Goal: Task Accomplishment & Management: Complete application form

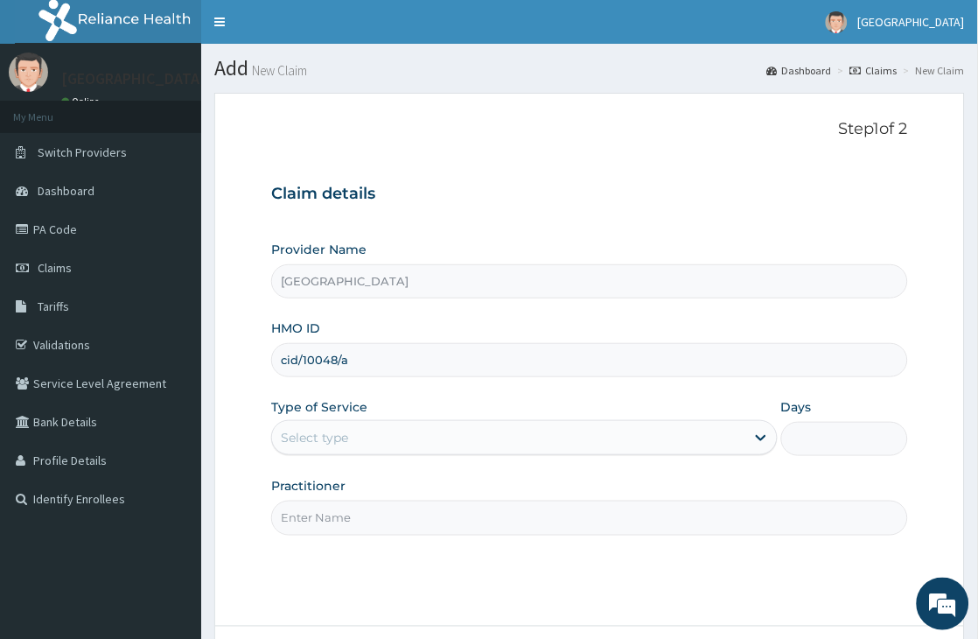
type input "cid/10048/a"
click at [426, 447] on div "Select type" at bounding box center [508, 438] width 473 height 28
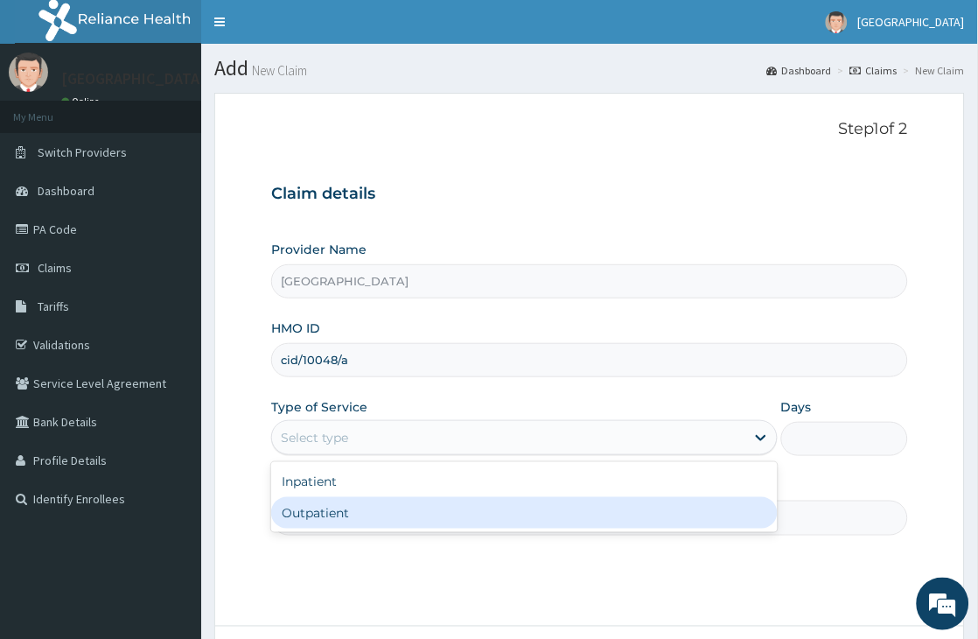
click at [427, 516] on div "Outpatient" at bounding box center [524, 513] width 507 height 32
type input "1"
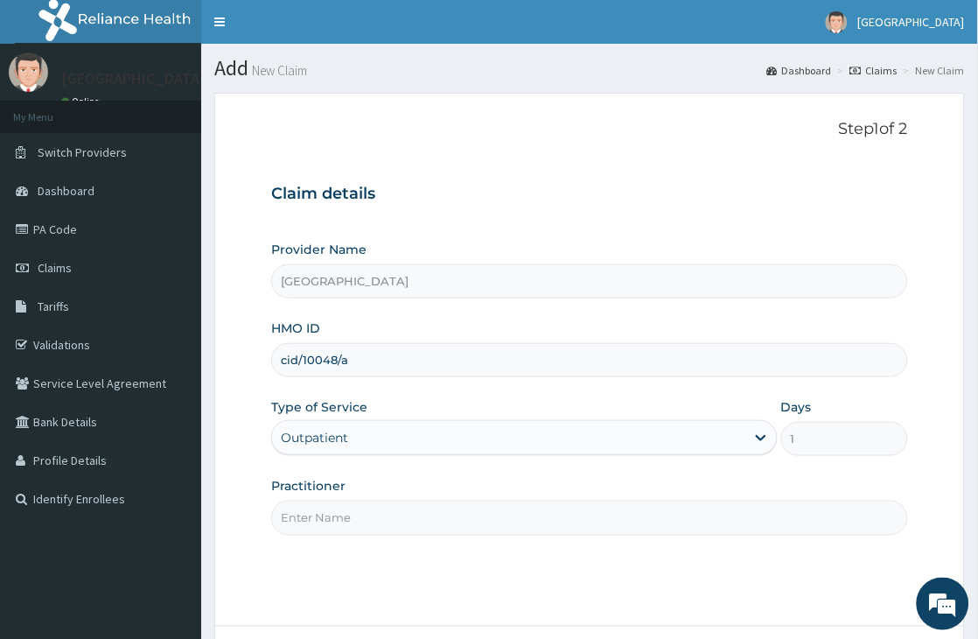
click at [571, 523] on input "Practitioner" at bounding box center [589, 518] width 637 height 34
type input "Dr Jimoh"
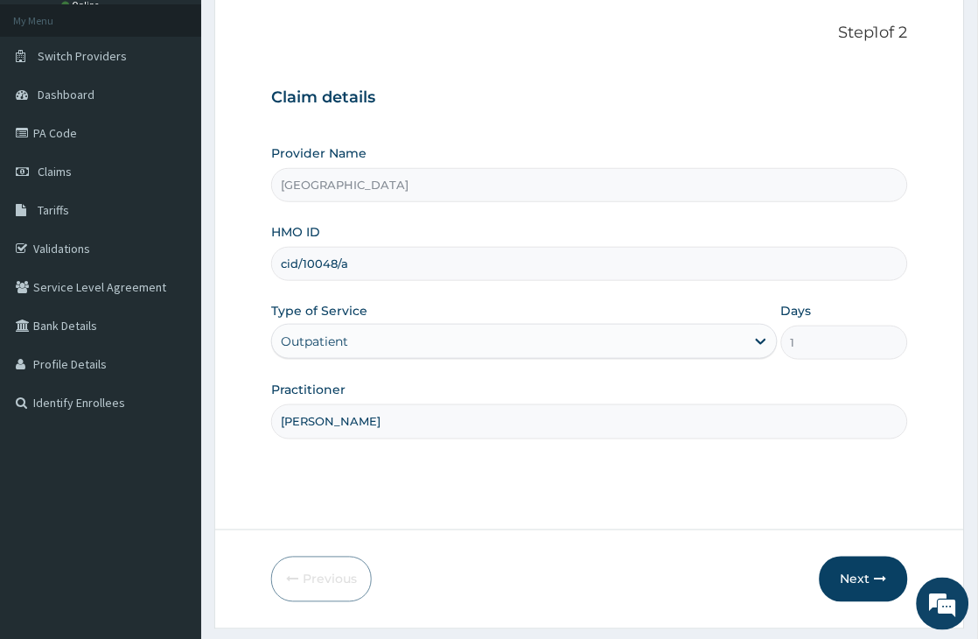
scroll to position [144, 0]
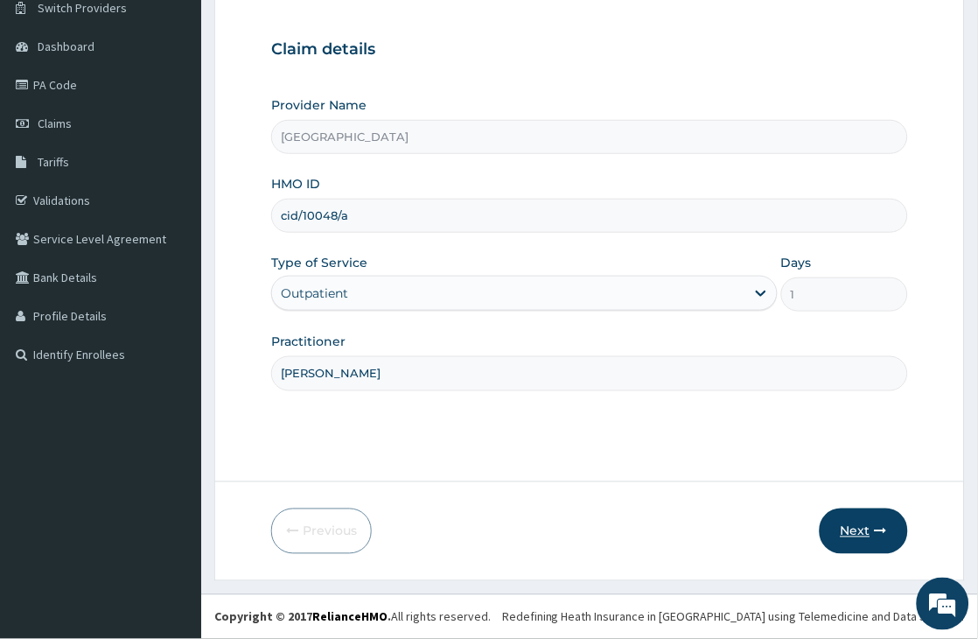
click at [872, 536] on button "Next" at bounding box center [864, 531] width 88 height 46
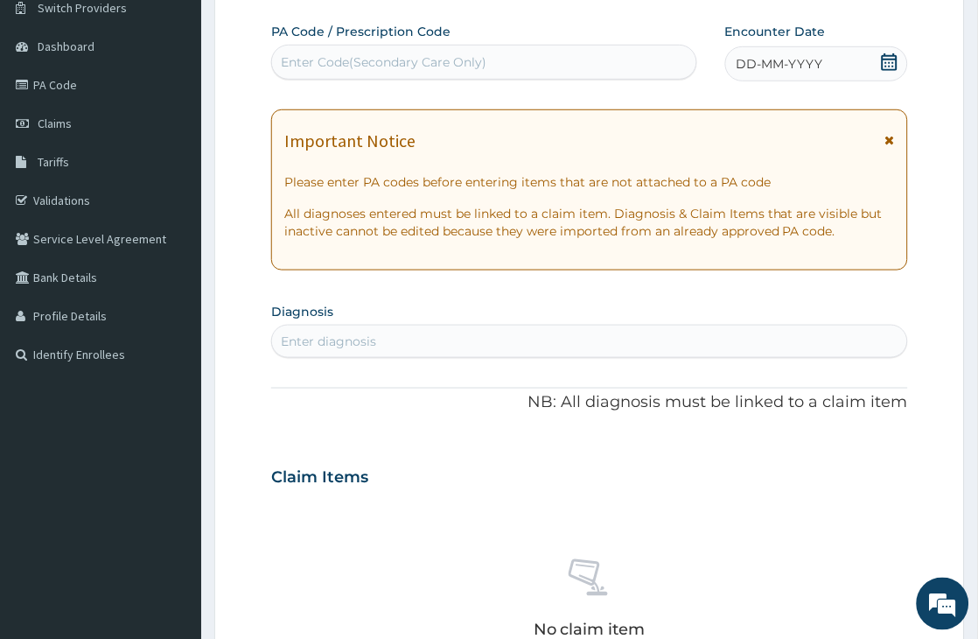
click at [886, 66] on icon at bounding box center [890, 62] width 16 height 18
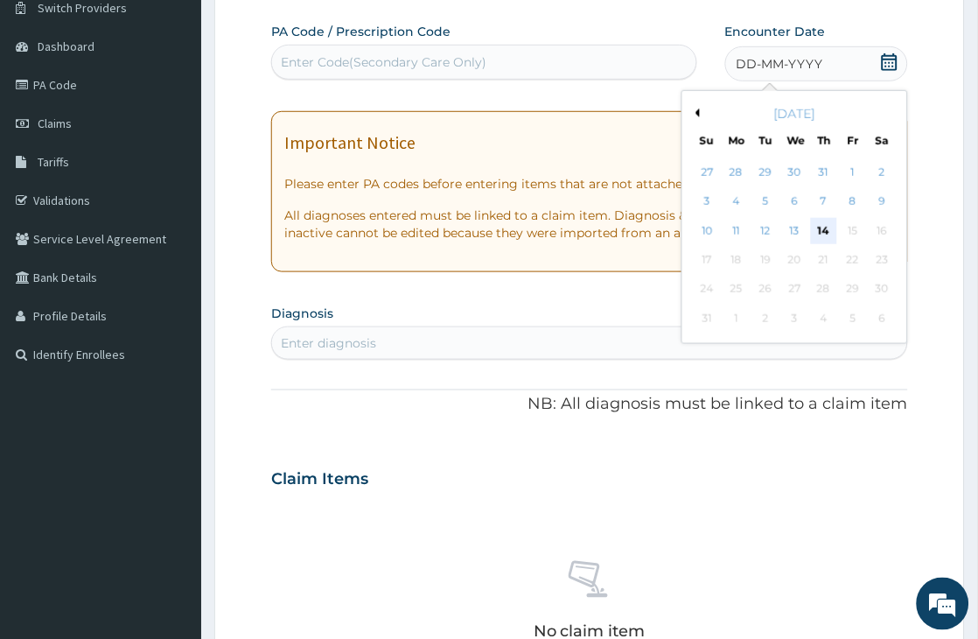
click at [819, 228] on div "14" at bounding box center [824, 231] width 26 height 26
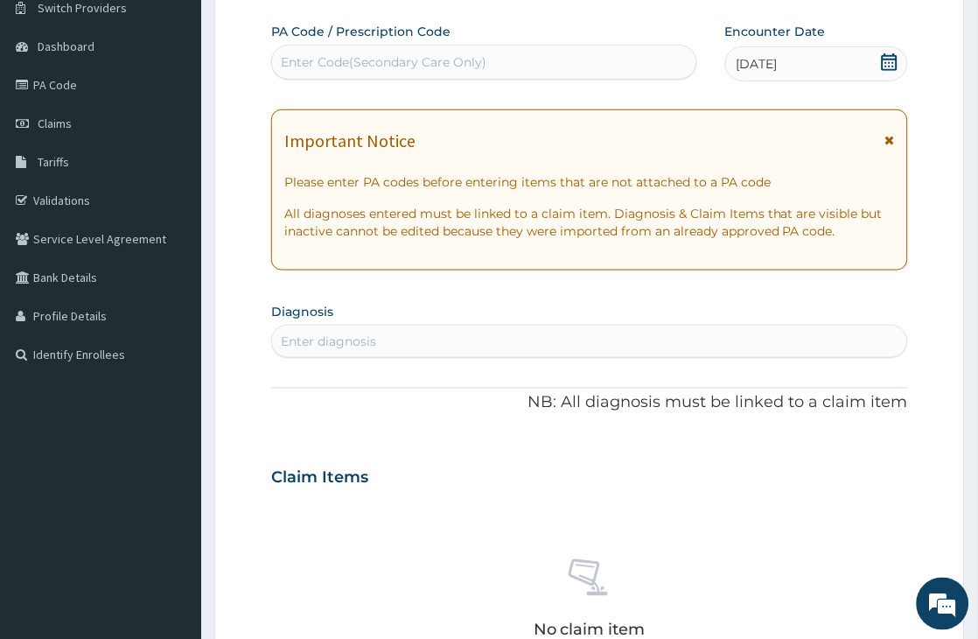
click at [465, 337] on div "Enter diagnosis" at bounding box center [589, 341] width 635 height 28
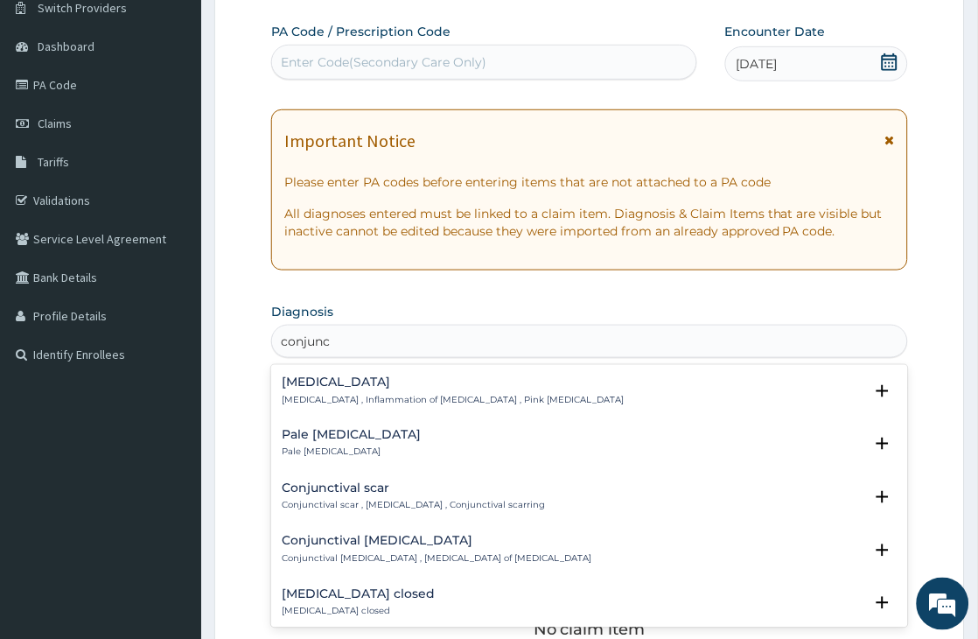
type input "conjunct"
click at [309, 382] on h4 "Conjunctivitis" at bounding box center [453, 381] width 342 height 13
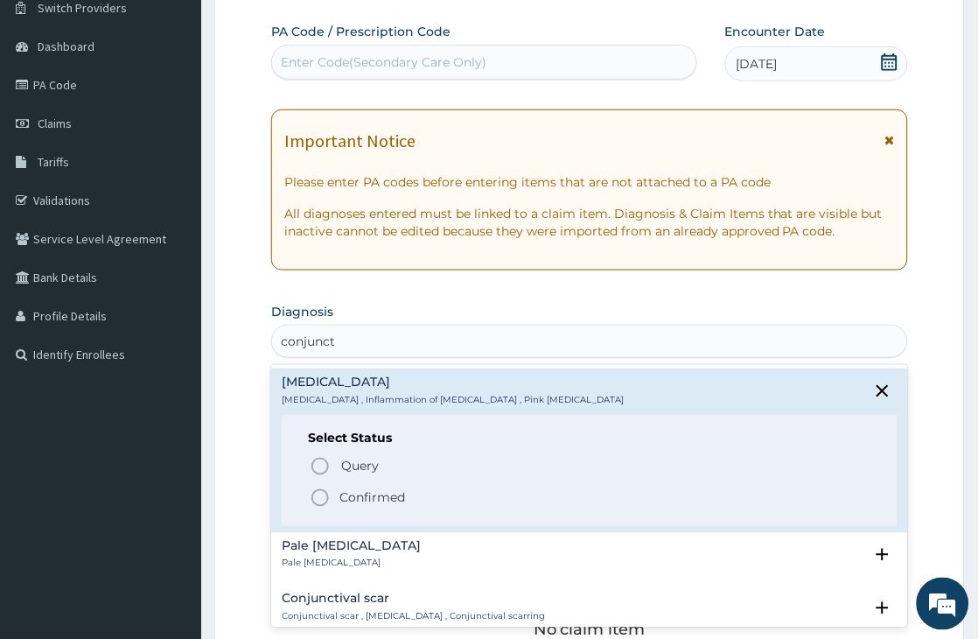
click at [317, 496] on icon "status option filled" at bounding box center [320, 497] width 21 height 21
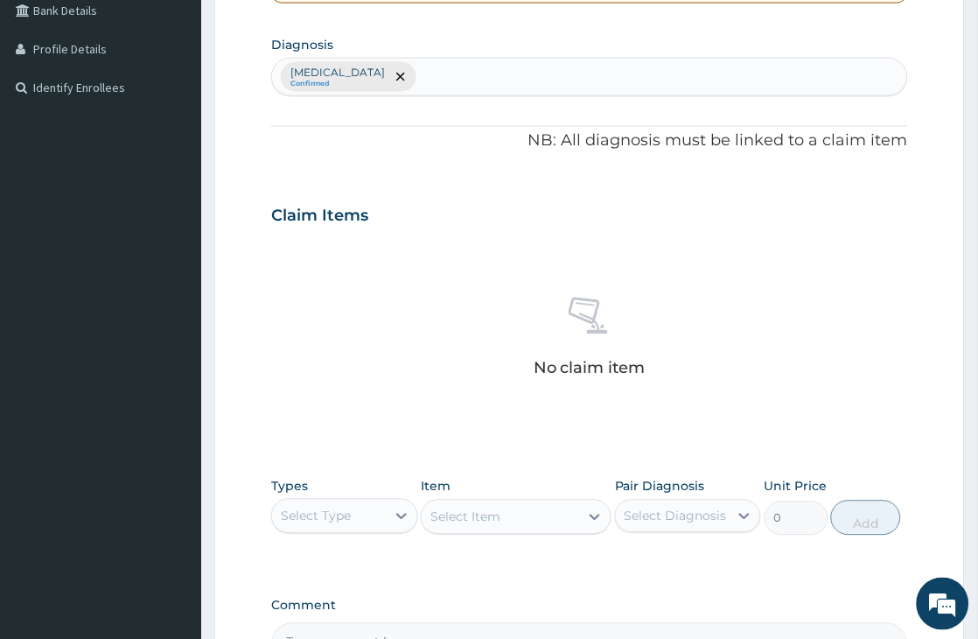
scroll to position [436, 0]
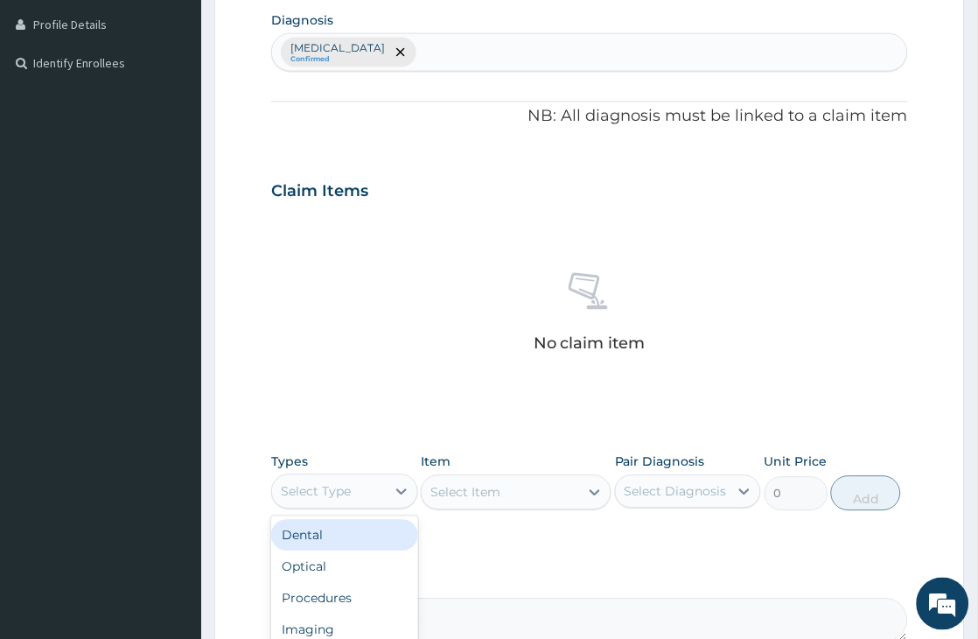
click at [366, 493] on div "Select Type" at bounding box center [328, 492] width 113 height 28
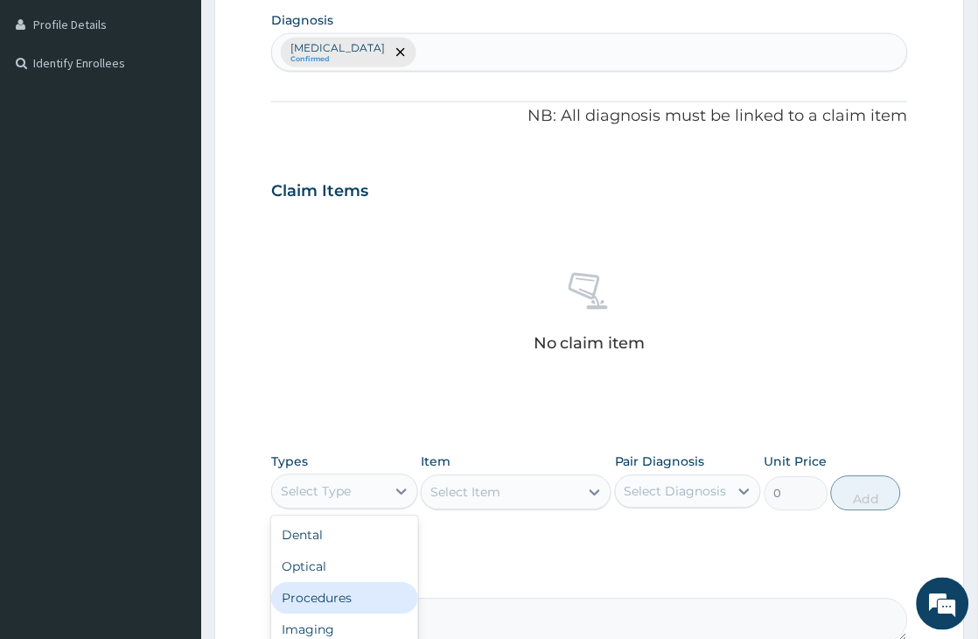
click at [326, 593] on div "Procedures" at bounding box center [344, 599] width 146 height 32
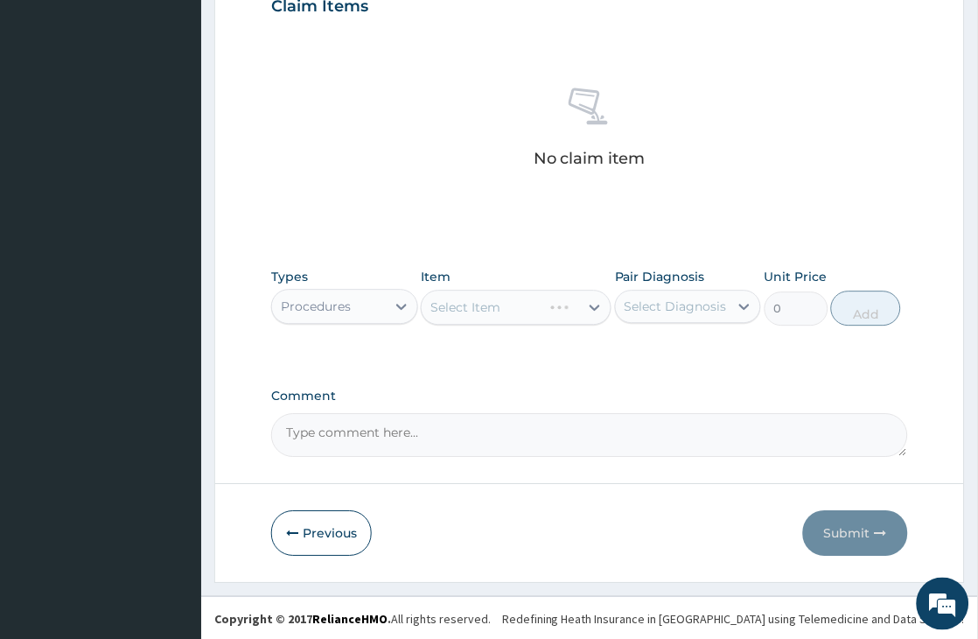
scroll to position [623, 0]
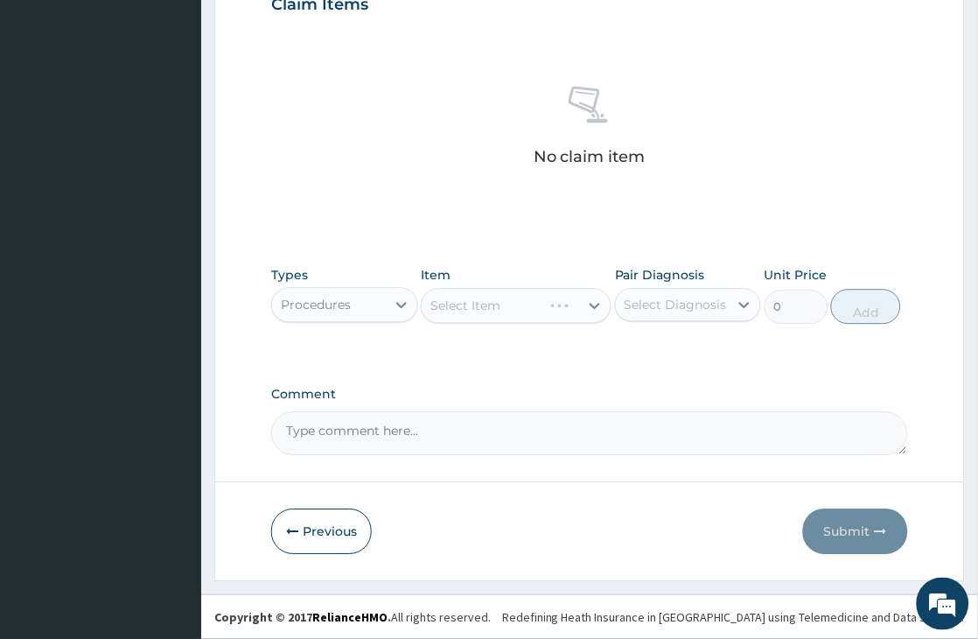
click at [543, 317] on div "Select Item" at bounding box center [516, 305] width 191 height 35
click at [545, 312] on div "Select Item" at bounding box center [501, 305] width 158 height 28
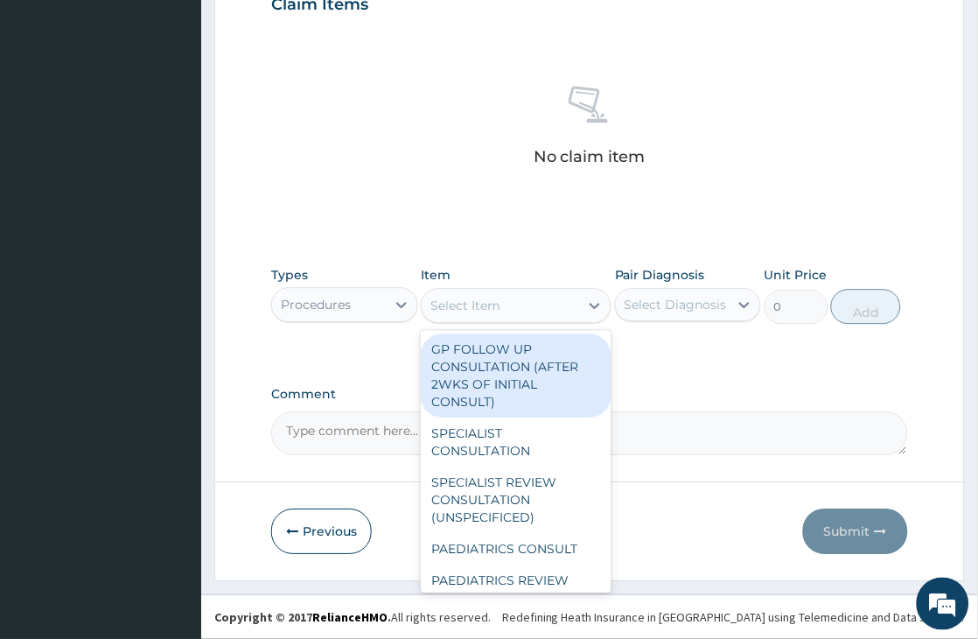
click at [529, 372] on div "GP FOLLOW UP CONSULTATION (AFTER 2WKS OF INITIAL CONSULT)" at bounding box center [516, 375] width 191 height 84
type input "1500"
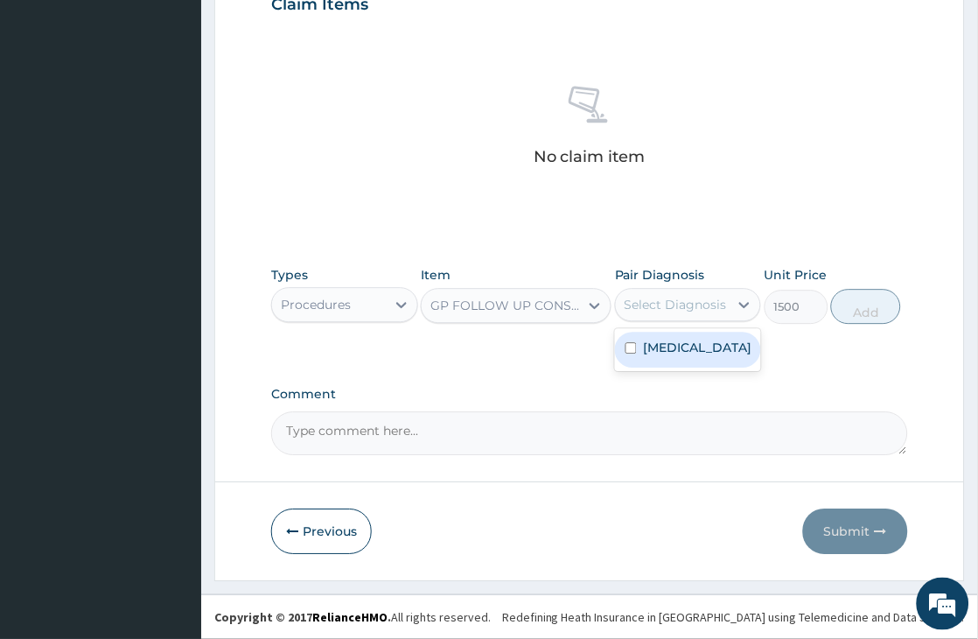
click at [680, 296] on div "Select Diagnosis" at bounding box center [676, 305] width 102 height 18
click at [681, 346] on label "Conjunctivitis" at bounding box center [698, 348] width 109 height 18
checkbox input "true"
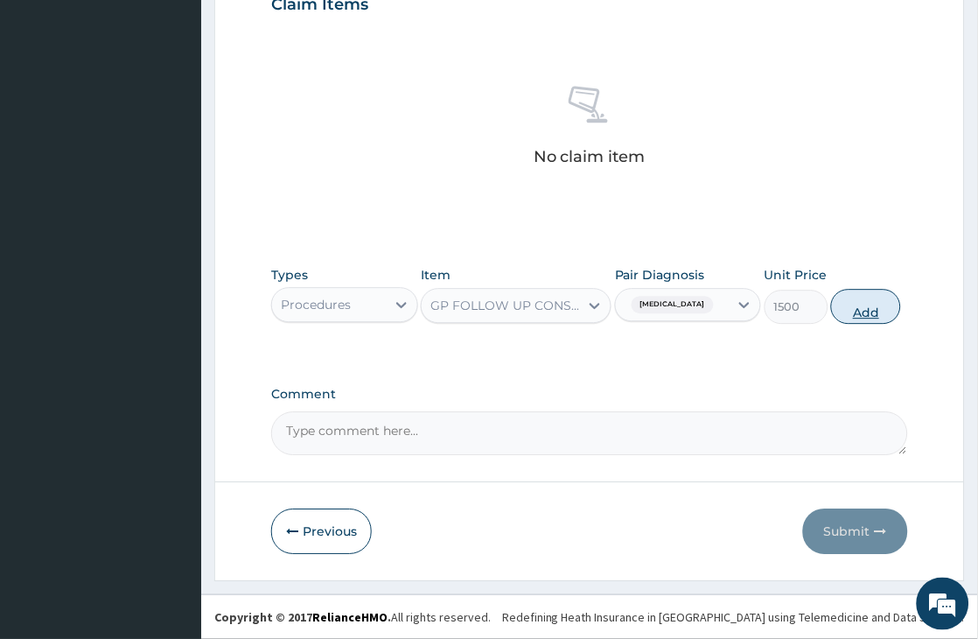
click at [860, 303] on button "Add" at bounding box center [866, 306] width 70 height 35
type input "0"
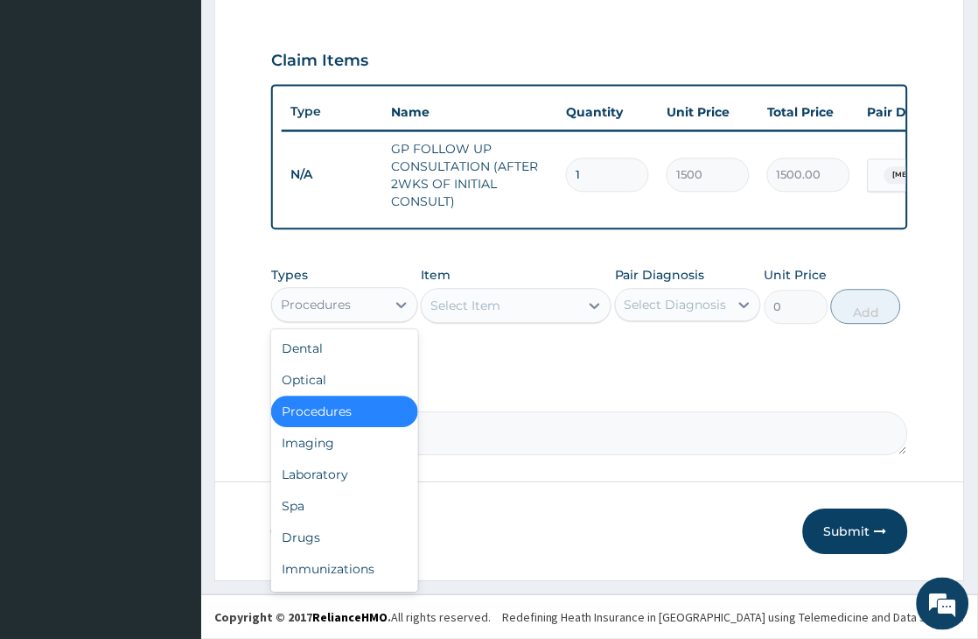
click at [340, 309] on div "Procedures" at bounding box center [316, 305] width 70 height 18
click at [336, 543] on div "Drugs" at bounding box center [344, 538] width 146 height 32
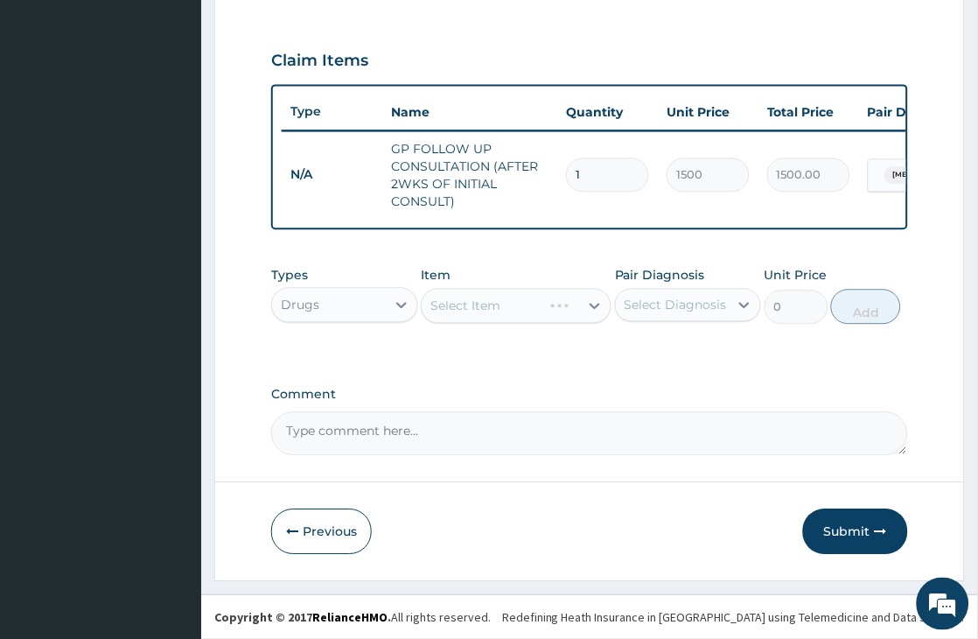
click at [520, 303] on div "Select Item" at bounding box center [516, 305] width 191 height 35
click at [518, 307] on div "Select Item" at bounding box center [516, 305] width 191 height 35
click at [516, 307] on div "Select Item" at bounding box center [501, 305] width 158 height 28
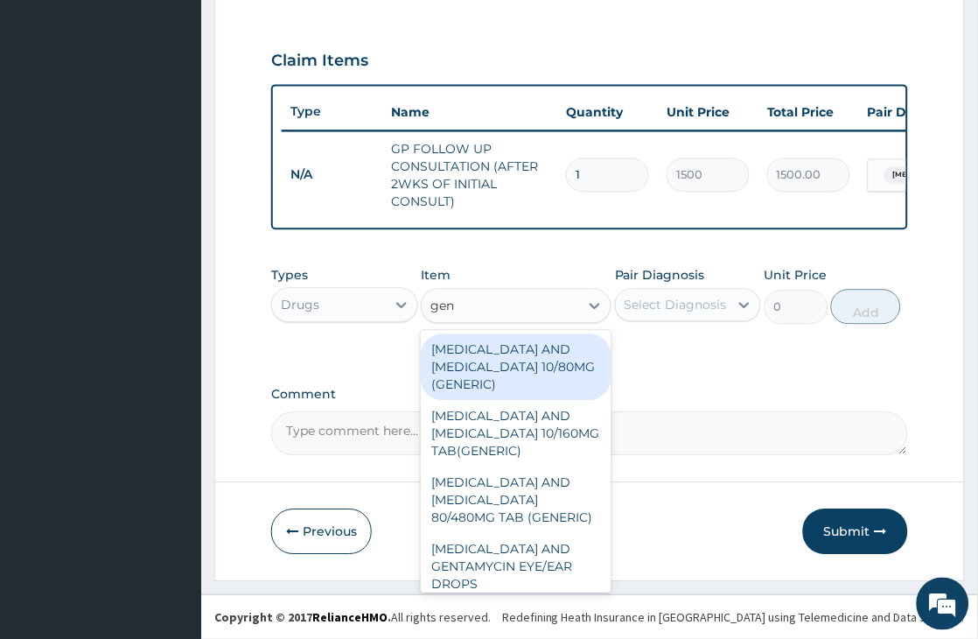
type input "gent"
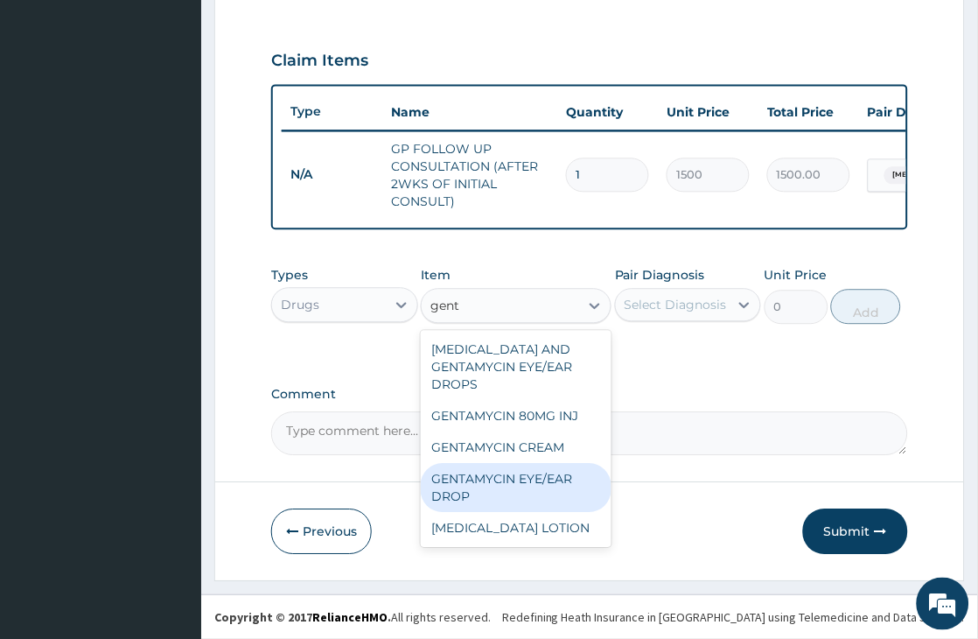
click at [557, 493] on div "GENTAMYCIN EYE/EAR DROP" at bounding box center [516, 487] width 191 height 49
type input "1000"
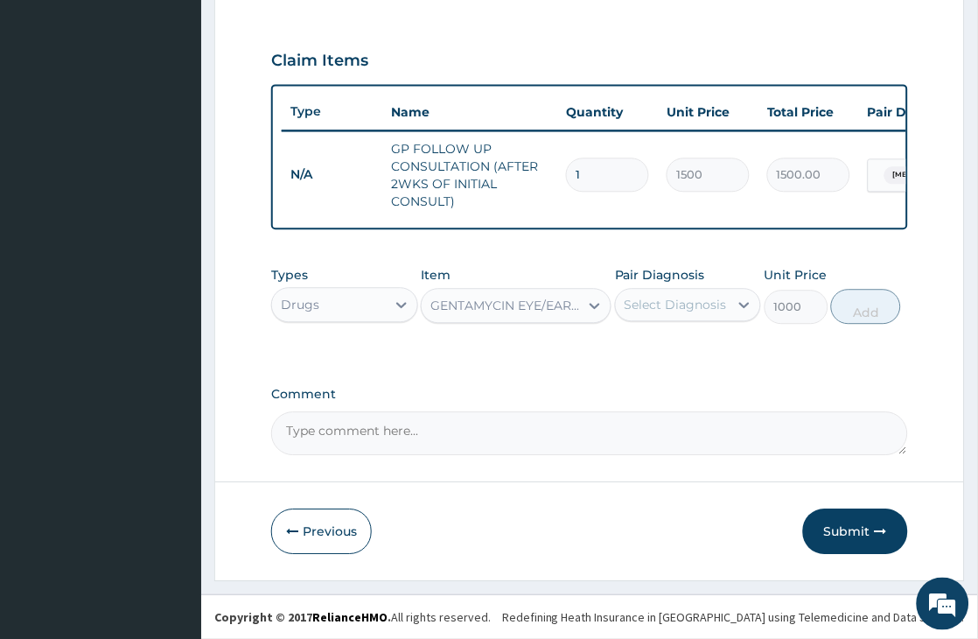
click at [694, 298] on div "Select Diagnosis" at bounding box center [676, 305] width 102 height 18
click at [695, 357] on div "Conjunctivitis" at bounding box center [688, 350] width 146 height 36
checkbox input "true"
click at [865, 309] on button "Add" at bounding box center [866, 306] width 70 height 35
type input "0"
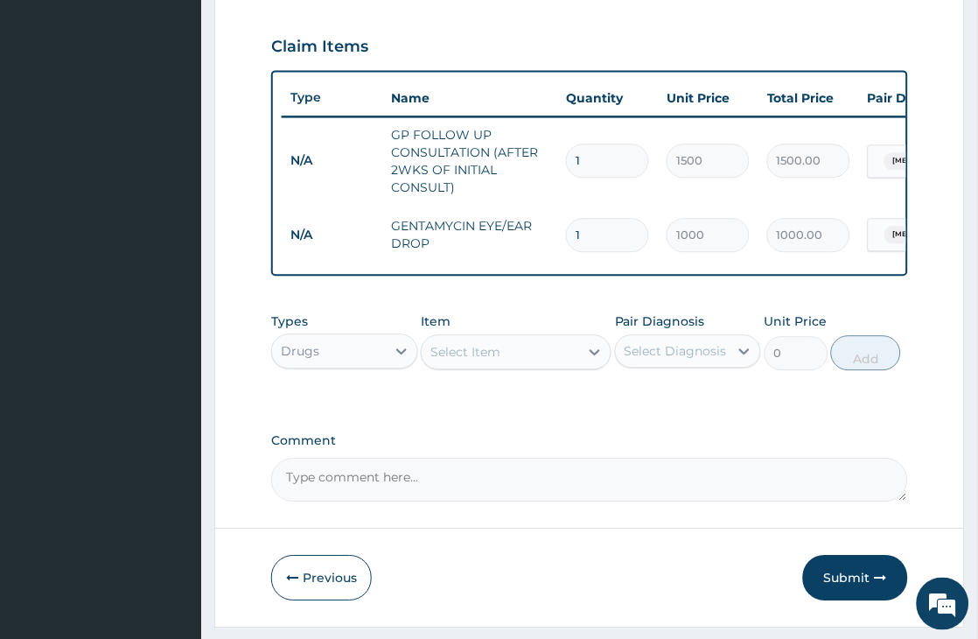
click at [505, 369] on div "Select Item" at bounding box center [516, 351] width 191 height 35
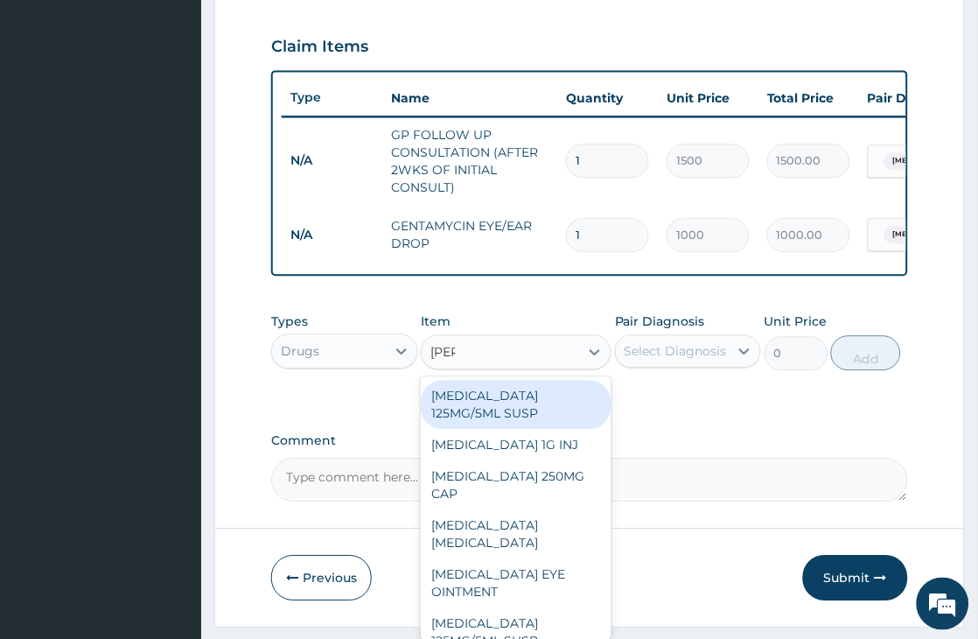
type input "lorat"
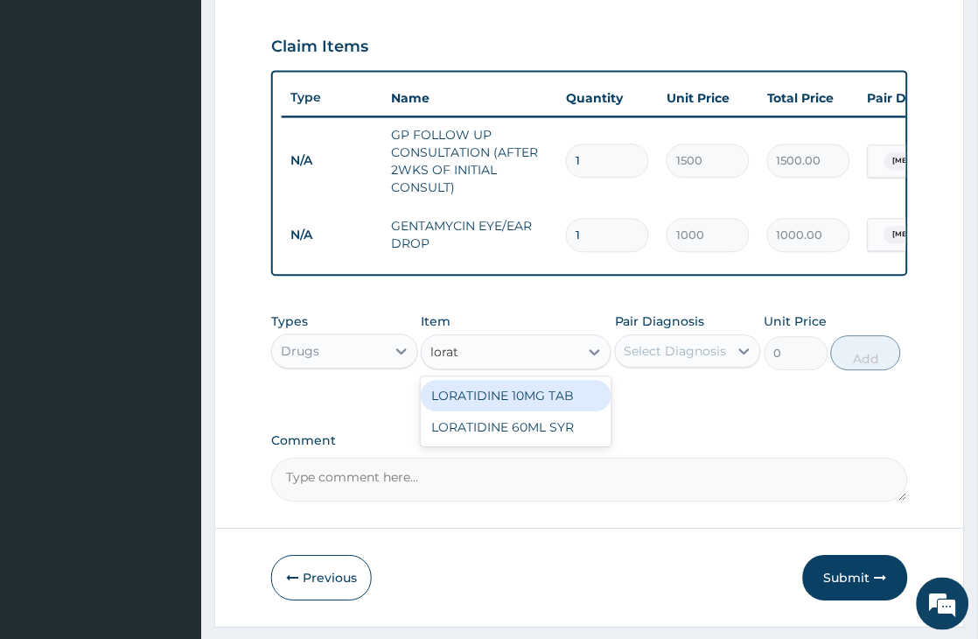
click at [564, 411] on div "LORATIDINE 10MG TAB" at bounding box center [516, 396] width 191 height 32
type input "150"
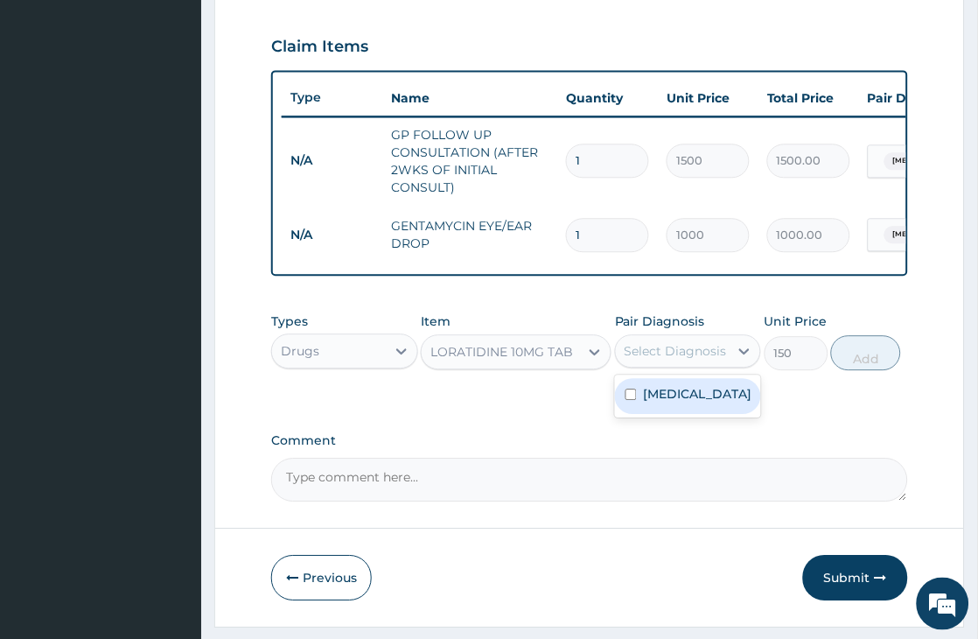
click at [669, 360] on div "Select Diagnosis" at bounding box center [676, 351] width 102 height 18
click at [662, 403] on label "Conjunctivitis" at bounding box center [698, 394] width 109 height 18
checkbox input "true"
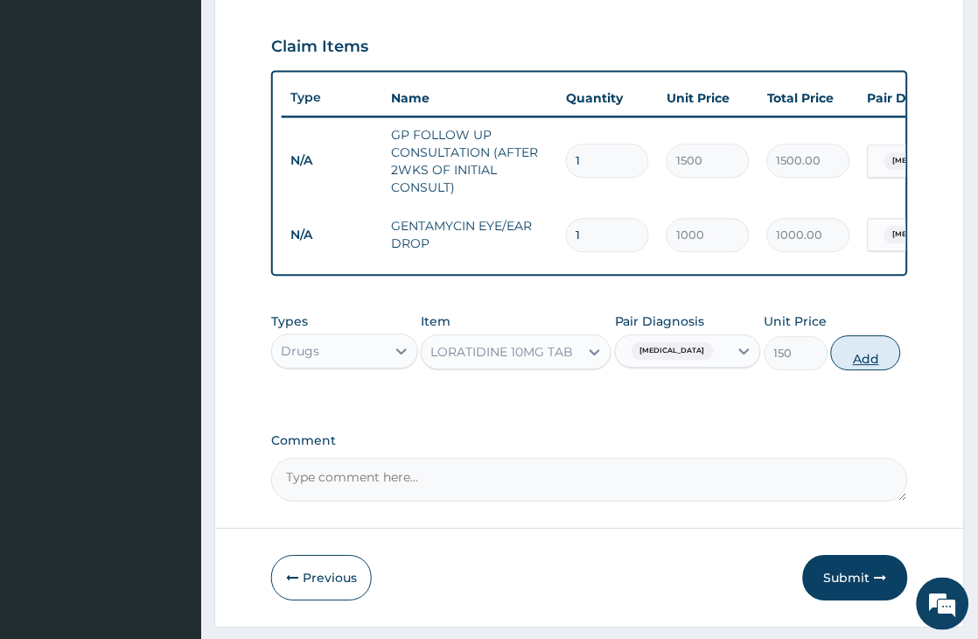
click at [876, 370] on button "Add" at bounding box center [866, 352] width 70 height 35
type input "0"
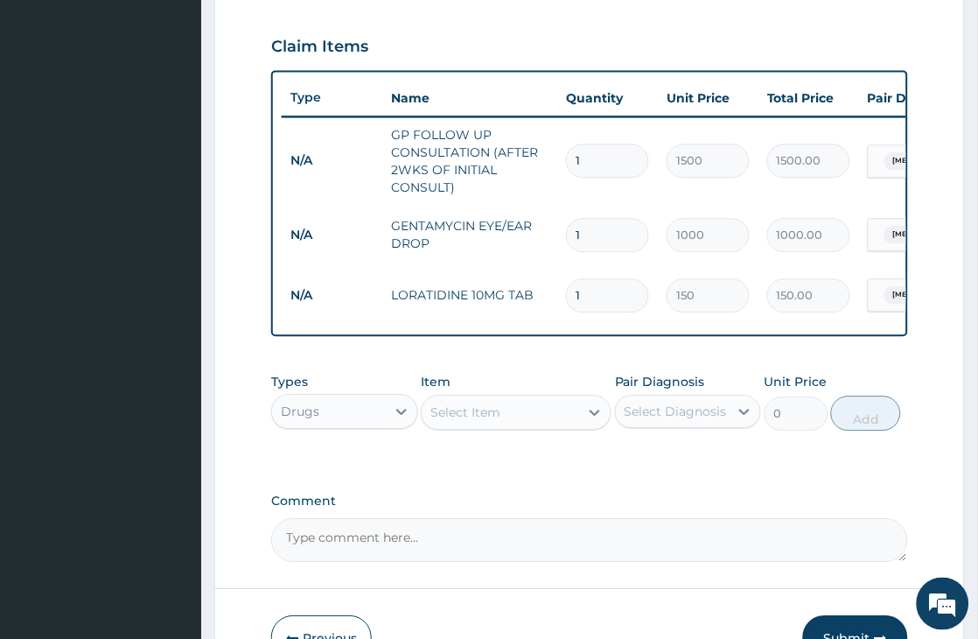
type input "0.00"
type input "5"
type input "750.00"
type input "5"
drag, startPoint x: 693, startPoint y: 495, endPoint x: 696, endPoint y: 484, distance: 11.7
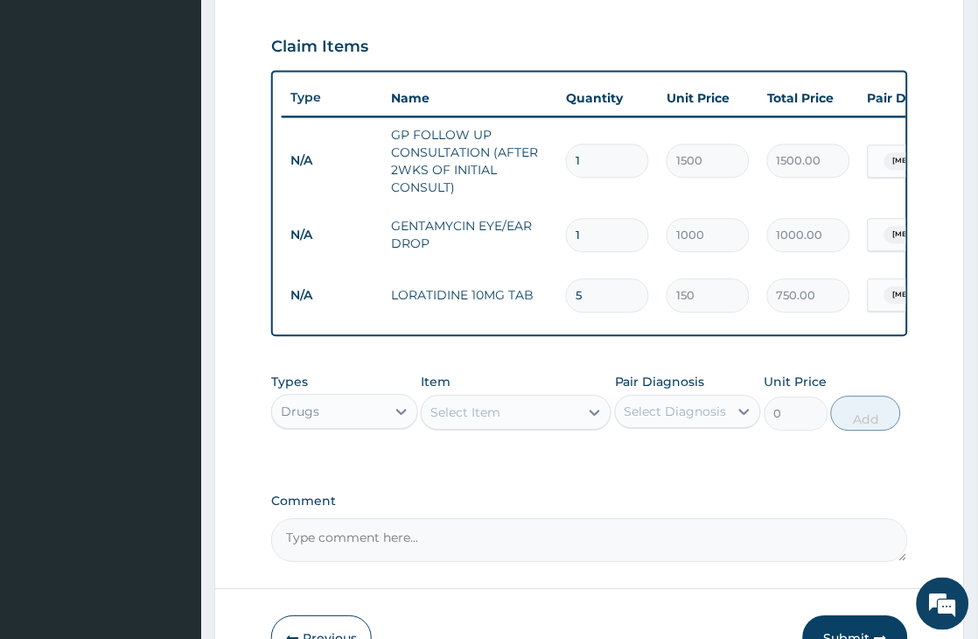
click at [693, 487] on div "PA Code / Prescription Code Enter Code(Secondary Care Only) Encounter Date 14-0…" at bounding box center [589, 74] width 637 height 976
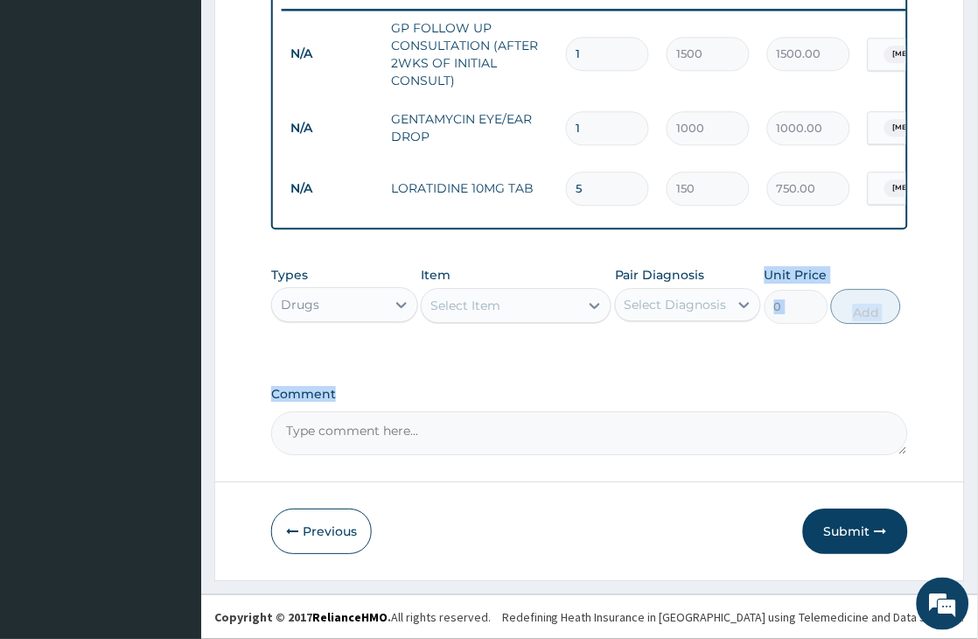
scroll to position [703, 0]
click at [846, 536] on button "Submit" at bounding box center [855, 531] width 105 height 46
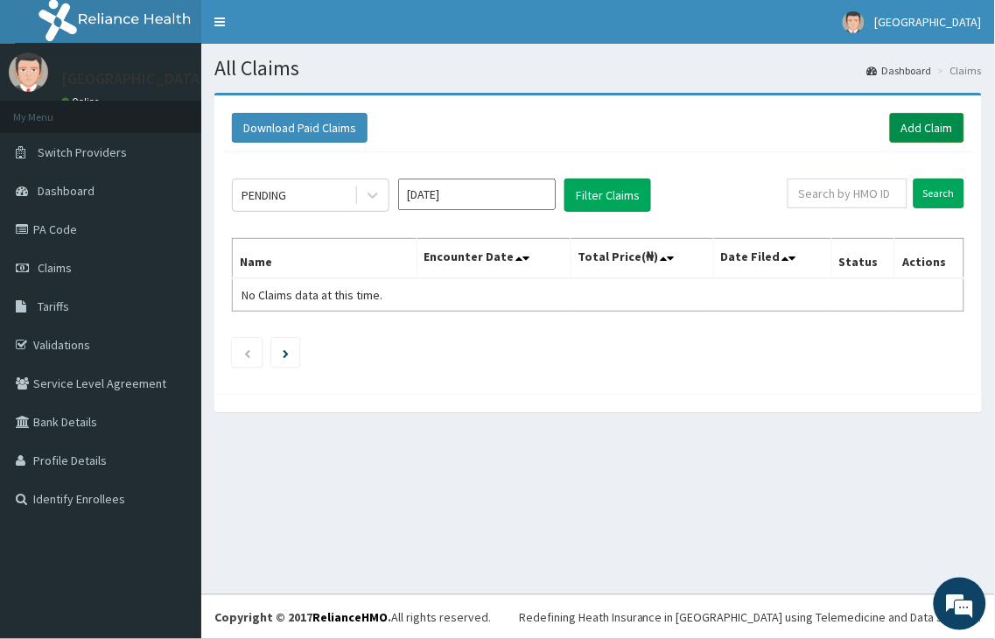
click at [926, 126] on link "Add Claim" at bounding box center [927, 128] width 74 height 30
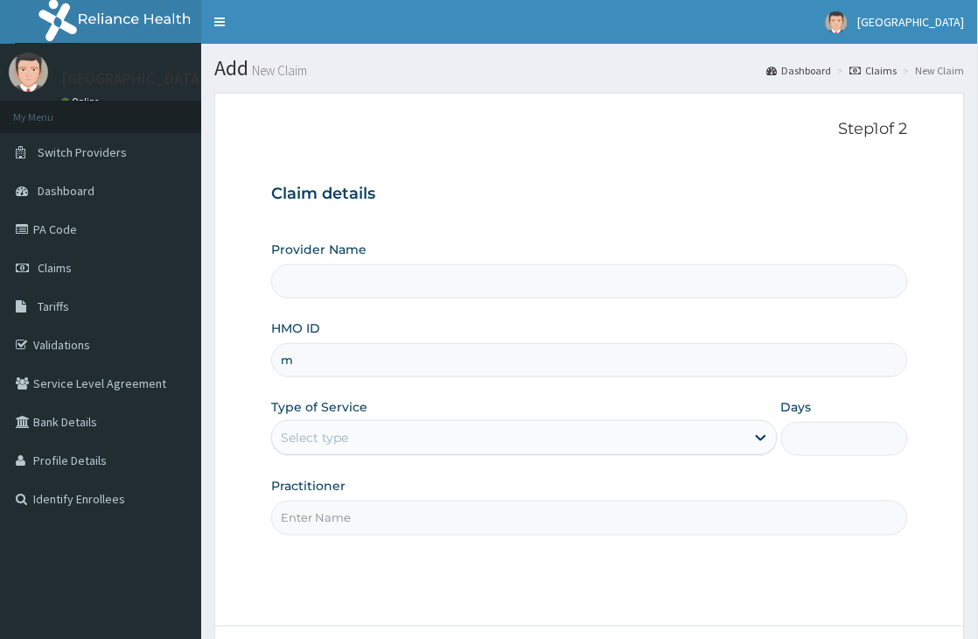
type input "mc"
type input "[GEOGRAPHIC_DATA]"
type input "mce/10014/a"
click at [395, 433] on div "Select type" at bounding box center [508, 438] width 473 height 28
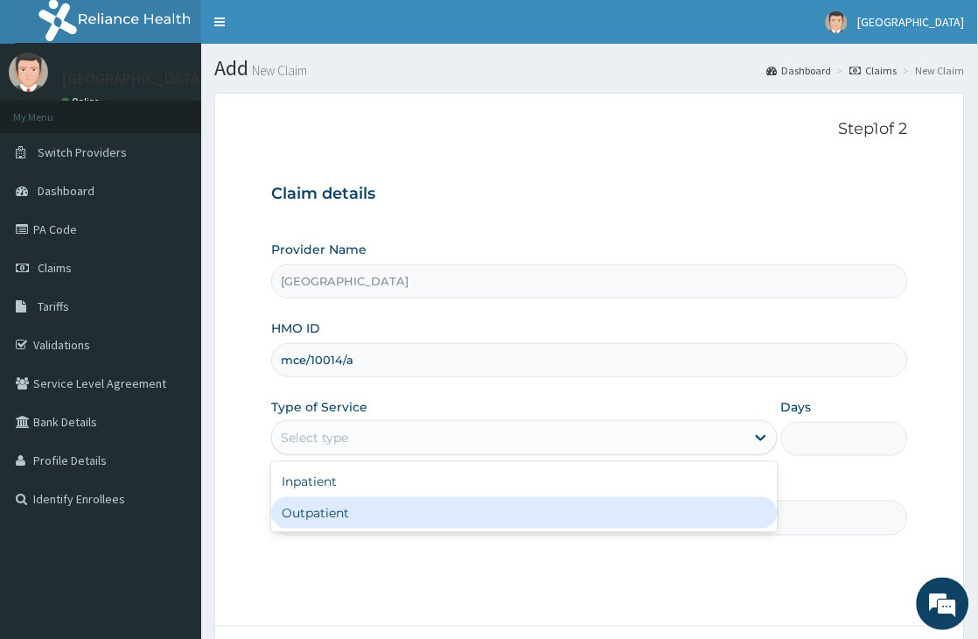
click at [391, 514] on div "Outpatient" at bounding box center [524, 513] width 507 height 32
type input "1"
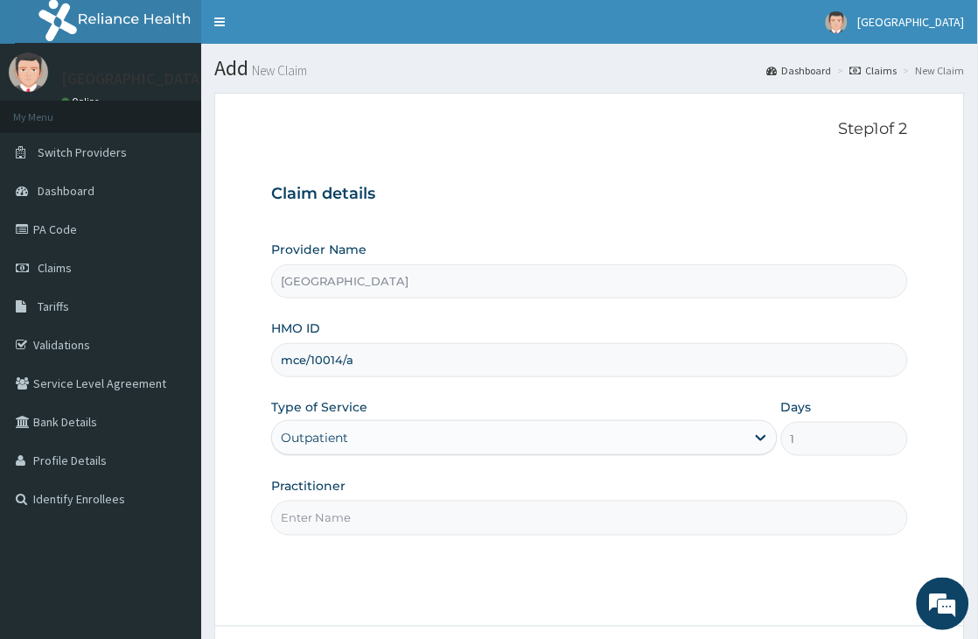
click at [391, 515] on input "Practitioner" at bounding box center [589, 518] width 637 height 34
type input "Dr Olaoye"
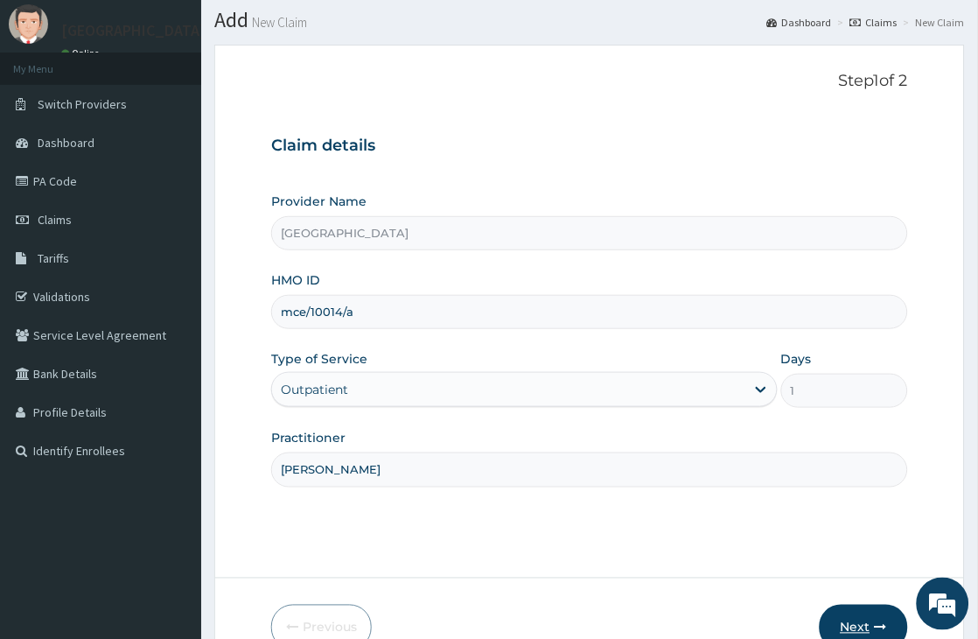
scroll to position [97, 0]
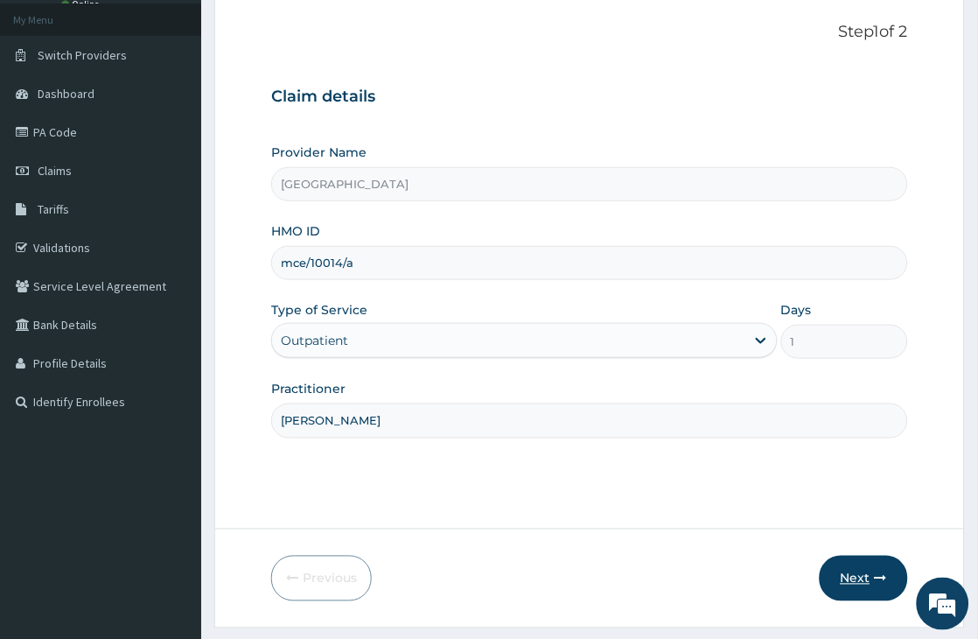
click at [864, 582] on button "Next" at bounding box center [864, 579] width 88 height 46
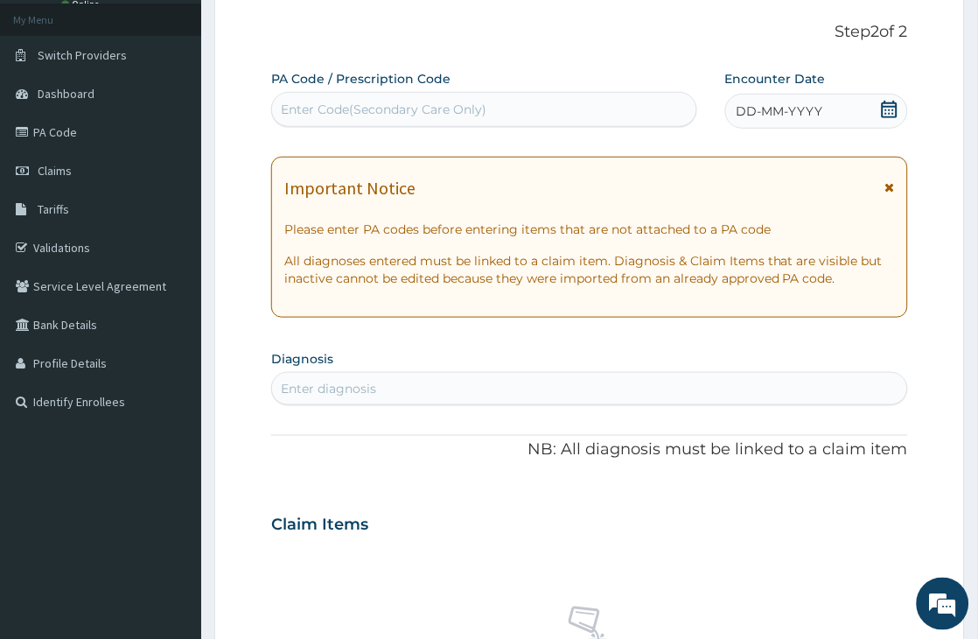
scroll to position [0, 0]
click at [890, 110] on icon at bounding box center [890, 110] width 18 height 18
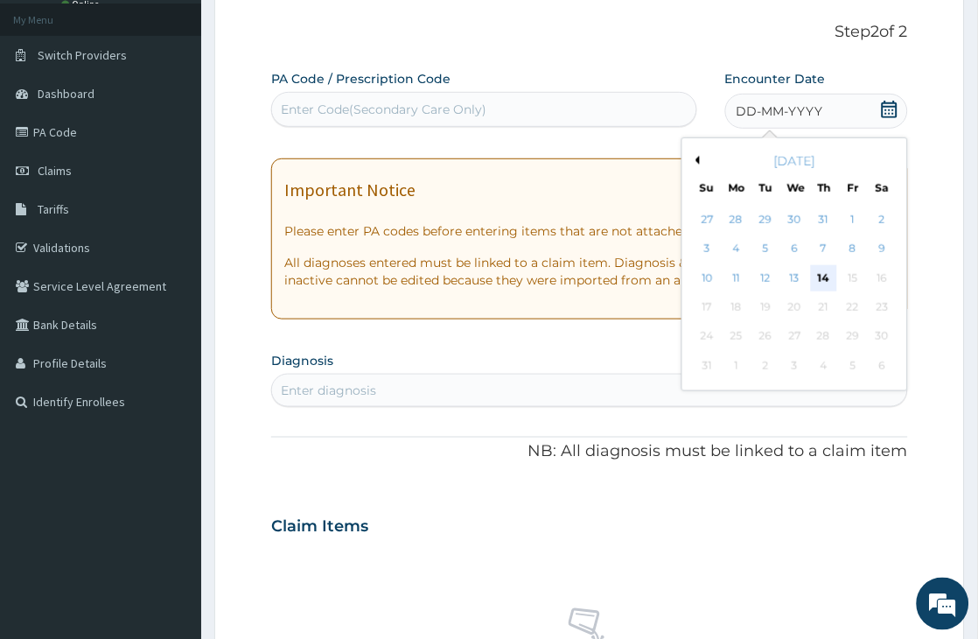
click at [823, 277] on div "14" at bounding box center [824, 278] width 26 height 26
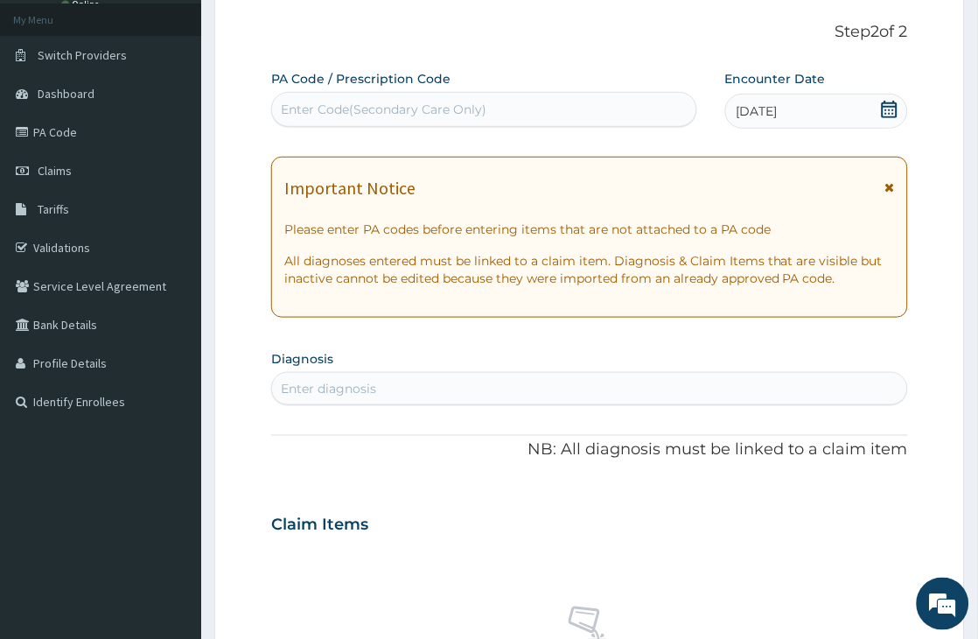
click at [363, 387] on div "Enter diagnosis" at bounding box center [328, 389] width 95 height 18
type input "pain"
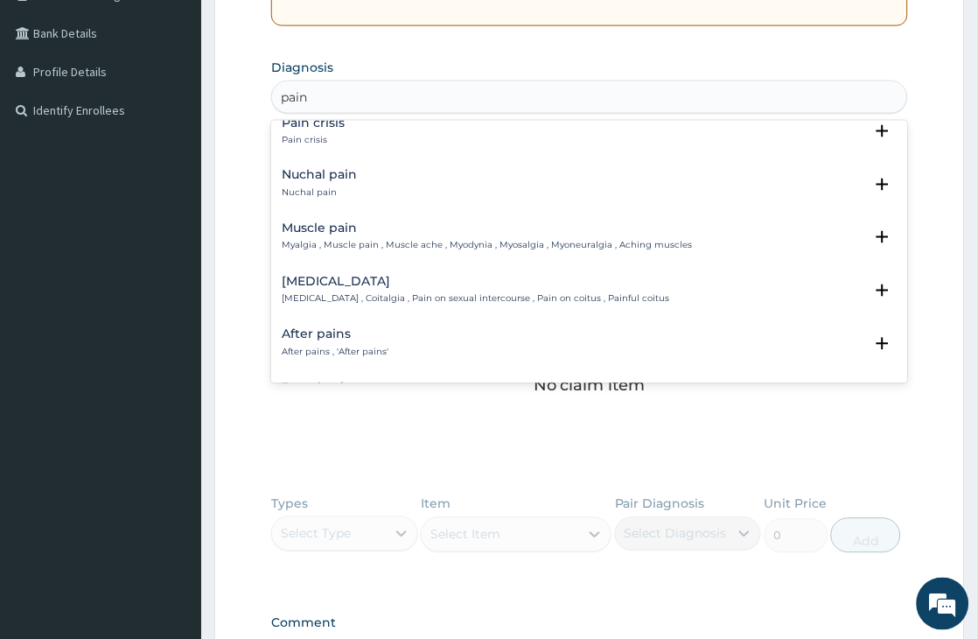
scroll to position [2333, 0]
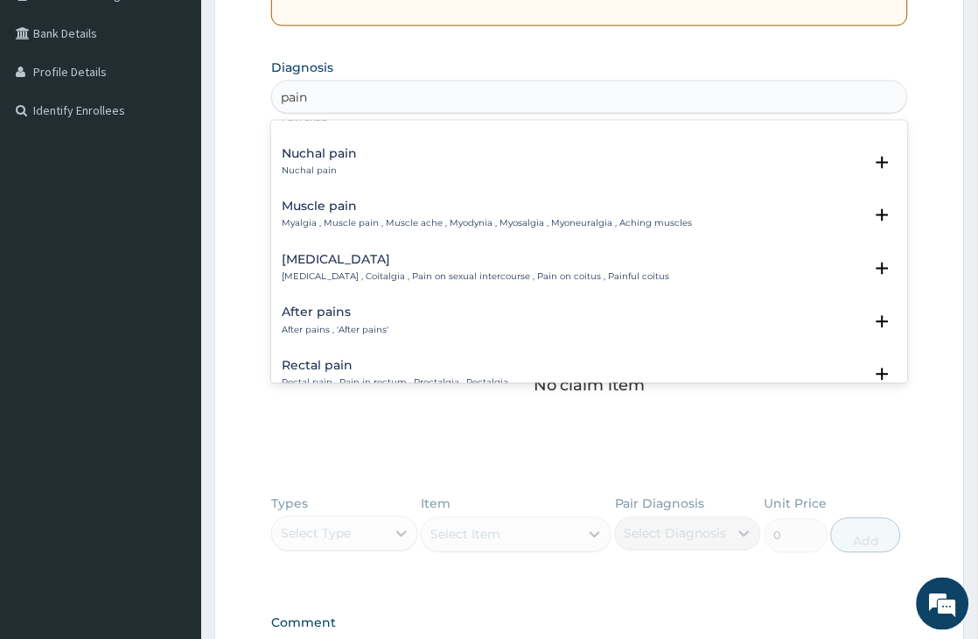
click at [309, 201] on h4 "Muscle pain" at bounding box center [487, 206] width 410 height 13
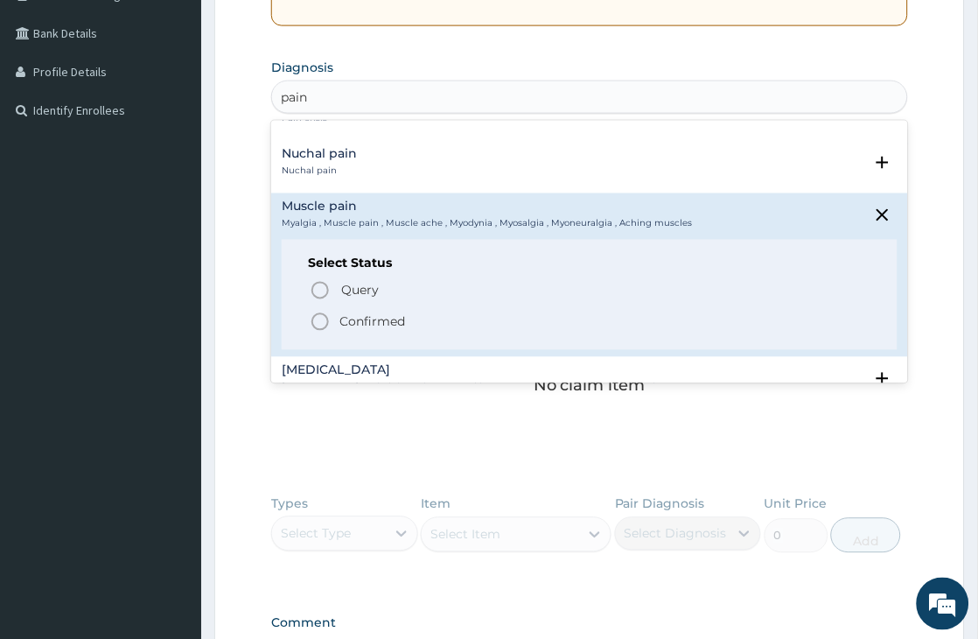
click at [326, 317] on icon "status option filled" at bounding box center [320, 322] width 21 height 21
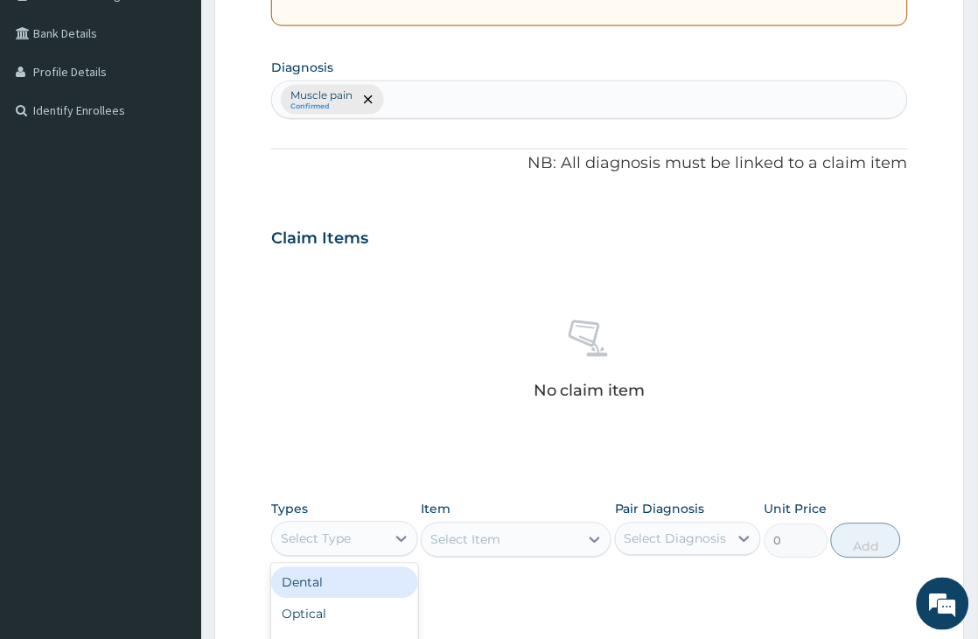
click at [342, 537] on div "Select Type" at bounding box center [316, 539] width 70 height 18
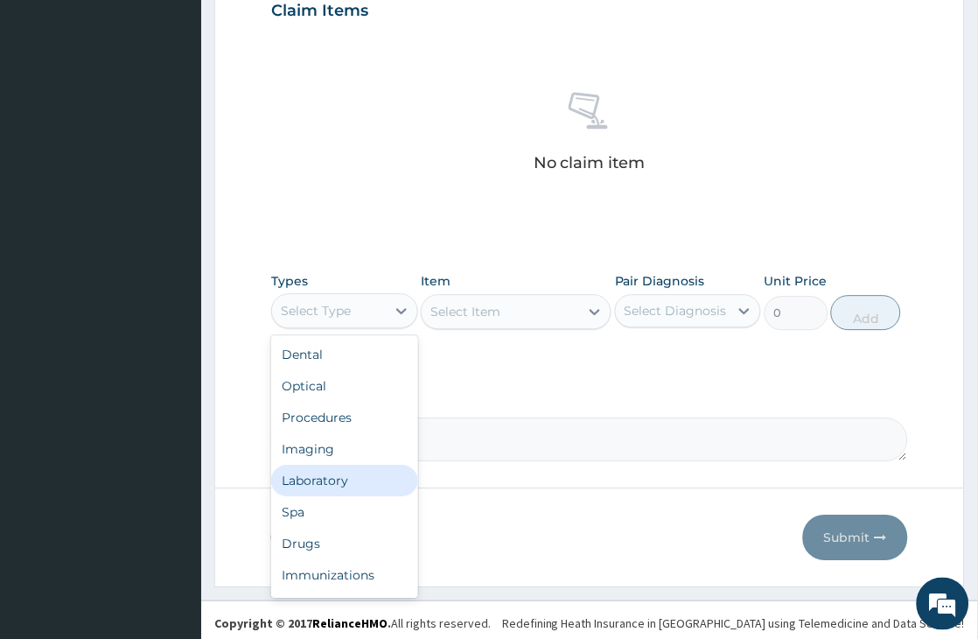
scroll to position [623, 0]
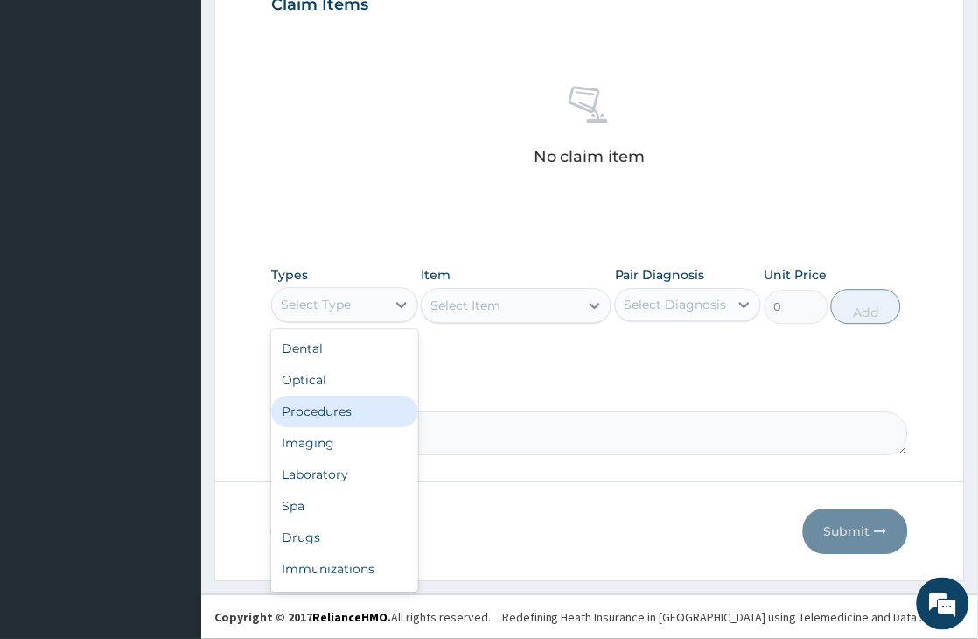
click at [354, 406] on div "Procedures" at bounding box center [344, 412] width 146 height 32
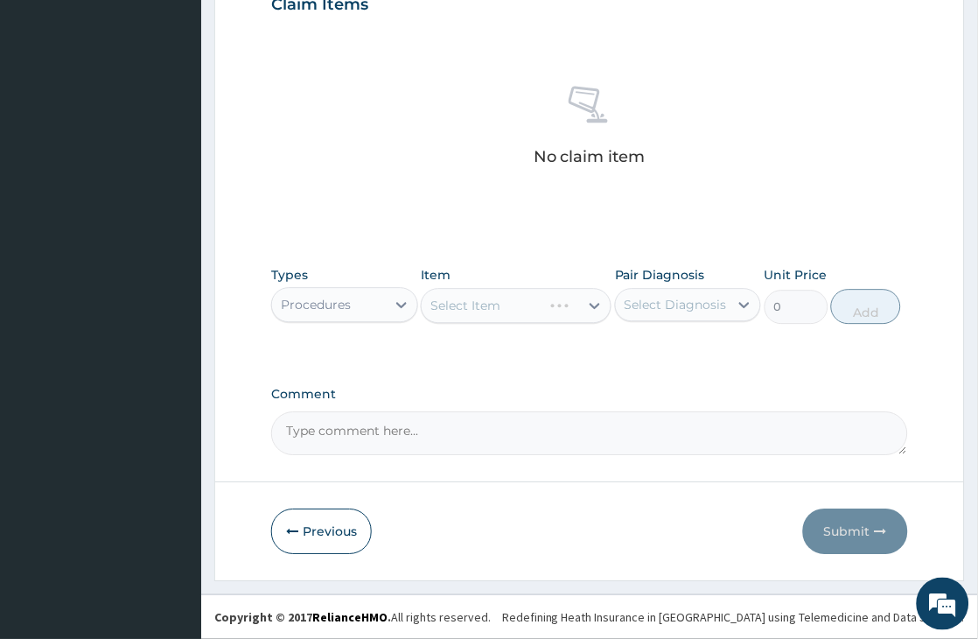
click at [508, 301] on div "Select Item" at bounding box center [516, 305] width 191 height 35
click at [482, 302] on div "Select Item" at bounding box center [466, 306] width 70 height 18
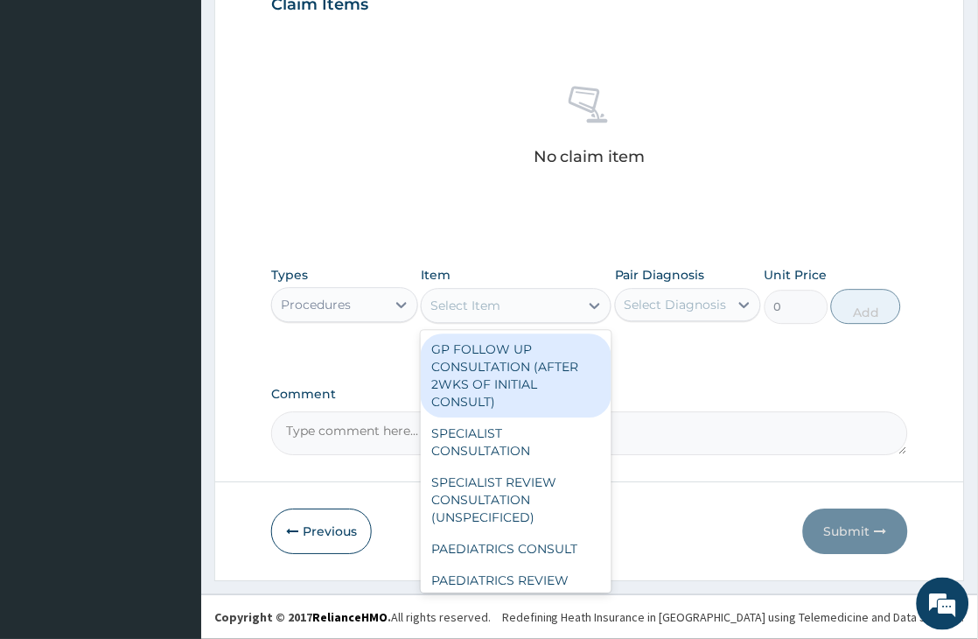
click at [487, 371] on div "GP FOLLOW UP CONSULTATION (AFTER 2WKS OF INITIAL CONSULT)" at bounding box center [516, 375] width 191 height 84
type input "1500"
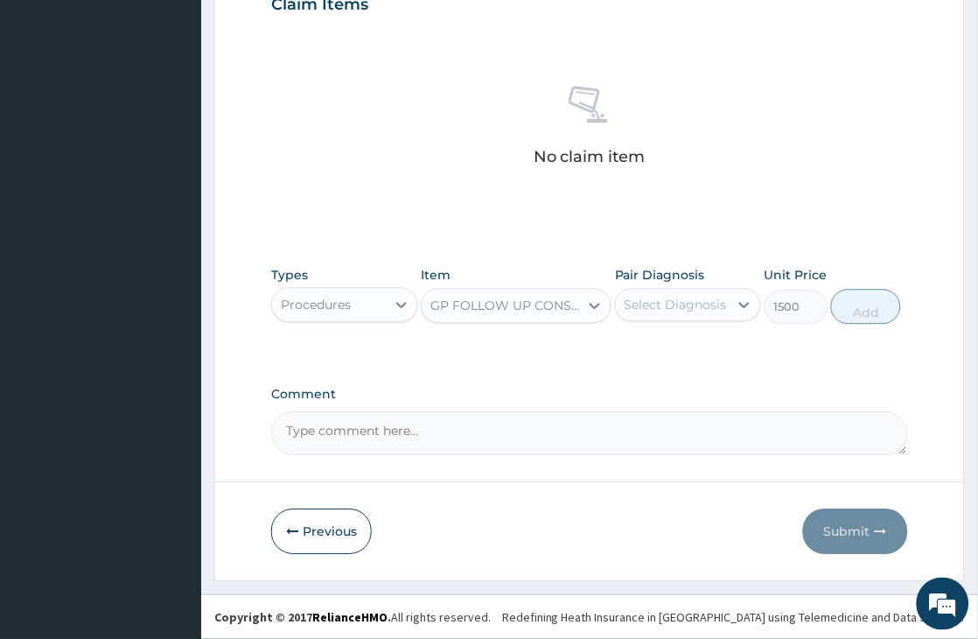
click at [679, 300] on div "Select Diagnosis" at bounding box center [676, 305] width 102 height 18
click at [706, 347] on label "Muscle pain" at bounding box center [681, 348] width 75 height 18
checkbox input "true"
click at [861, 310] on button "Add" at bounding box center [866, 306] width 70 height 35
type input "0"
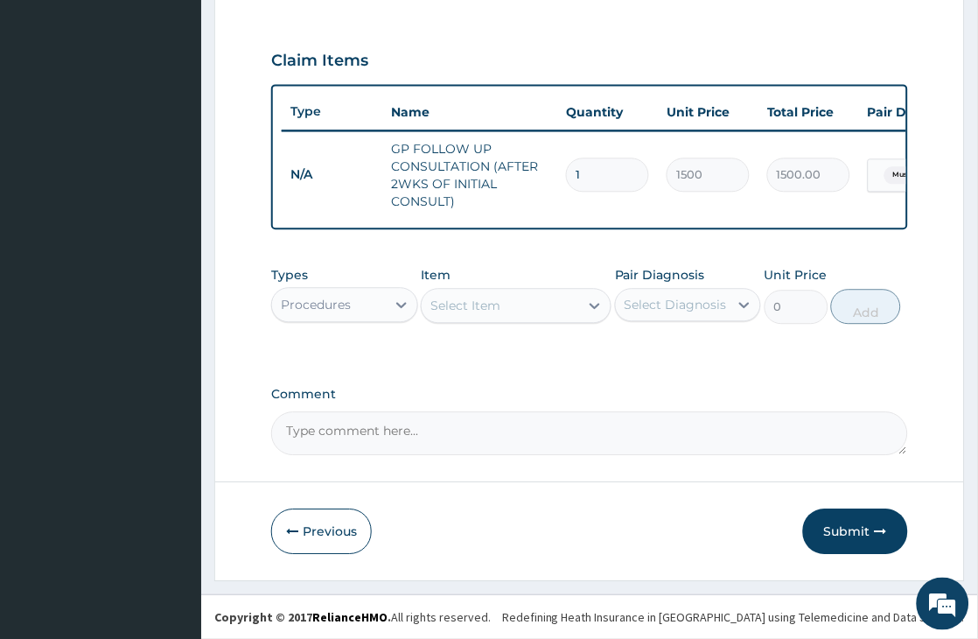
scroll to position [581, 0]
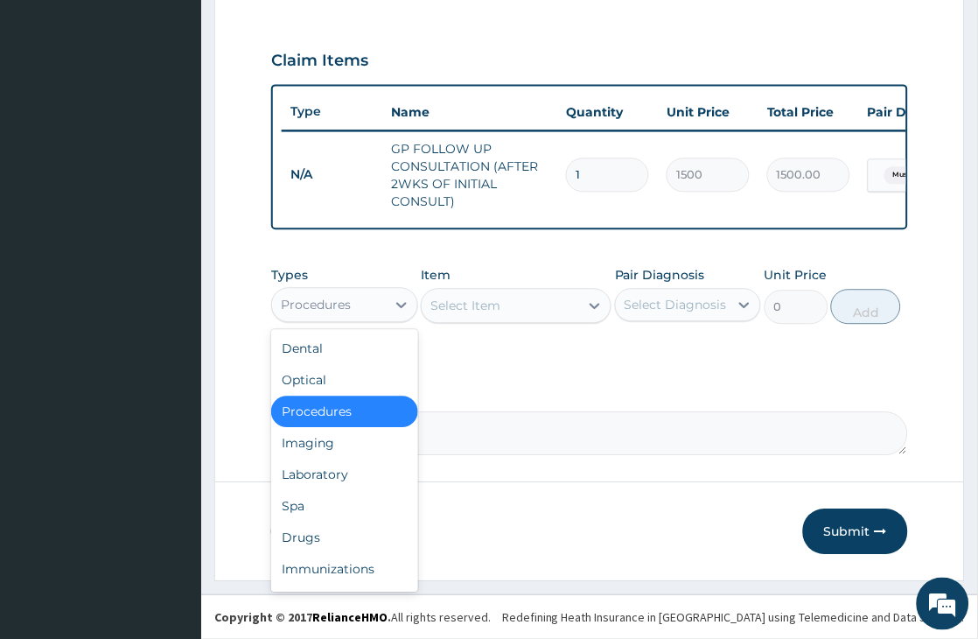
click at [370, 301] on div "Procedures" at bounding box center [328, 305] width 113 height 28
click at [360, 535] on div "Drugs" at bounding box center [344, 538] width 146 height 32
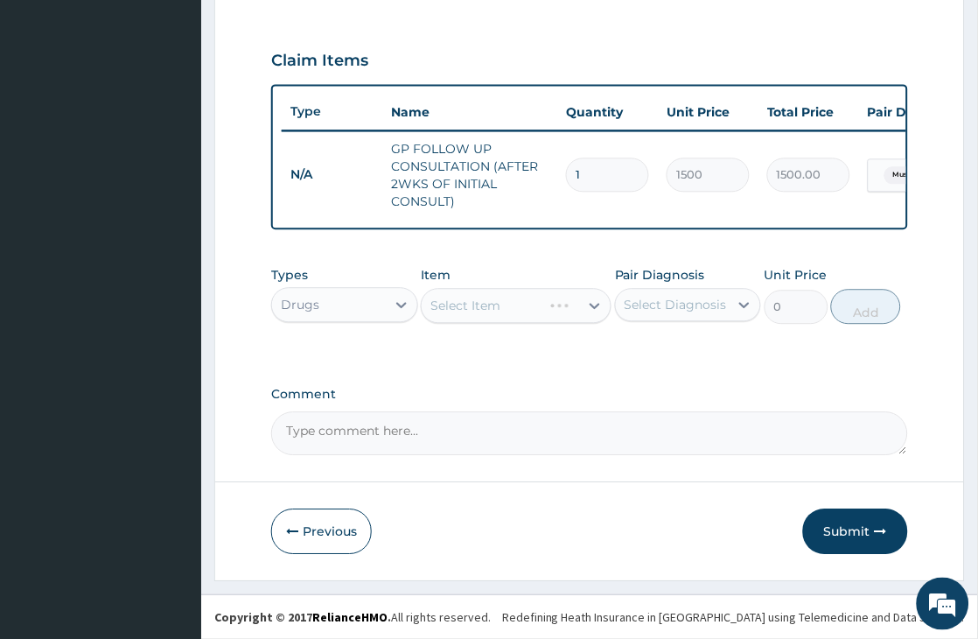
click at [464, 302] on div "Select Item" at bounding box center [516, 305] width 191 height 35
click at [453, 304] on div "Select Item" at bounding box center [466, 306] width 70 height 18
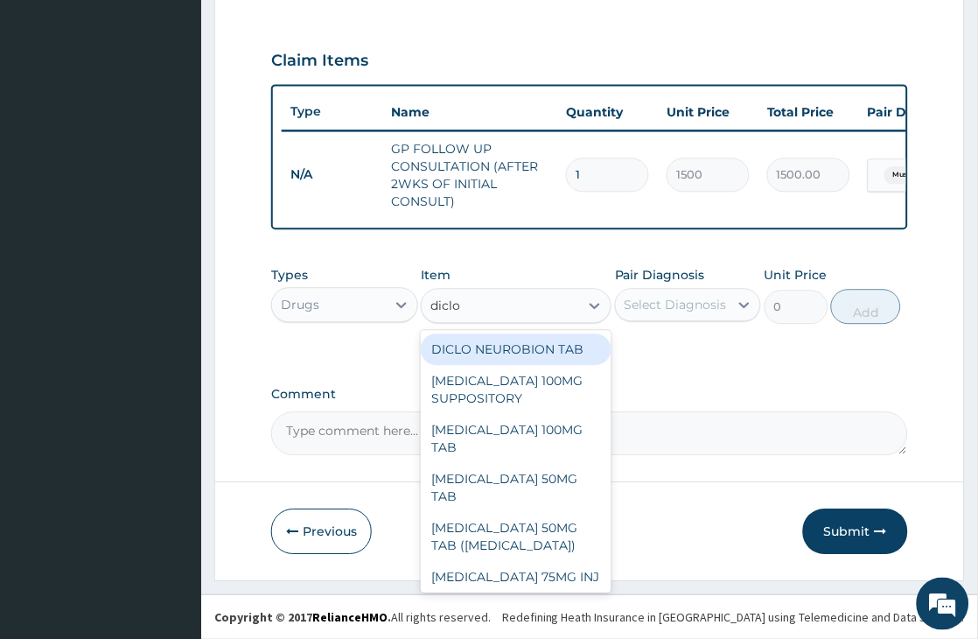
type input "diclof"
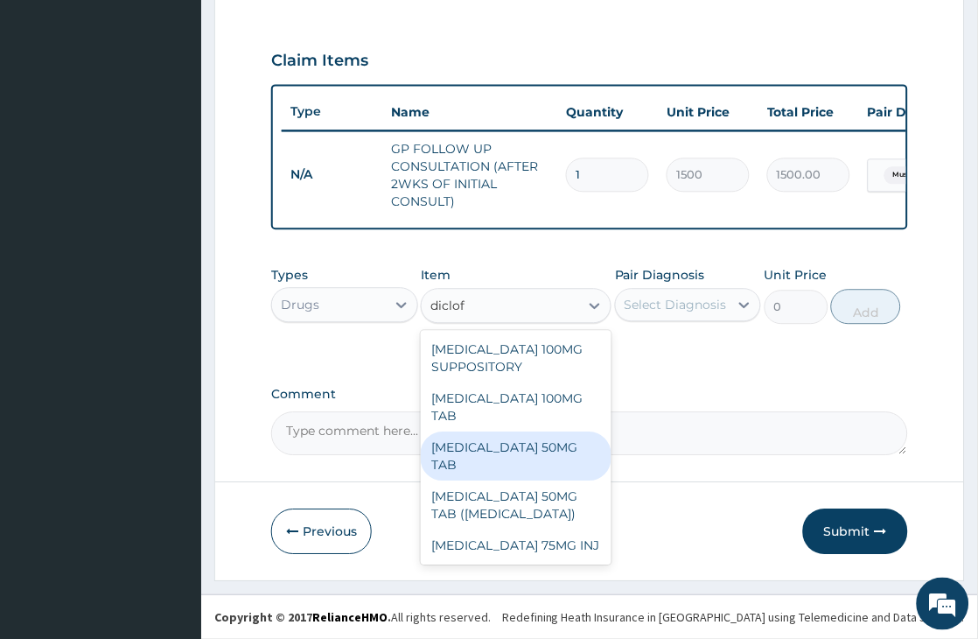
click at [567, 431] on div "DICLOFENAC 50MG TAB" at bounding box center [516, 455] width 191 height 49
type input "120"
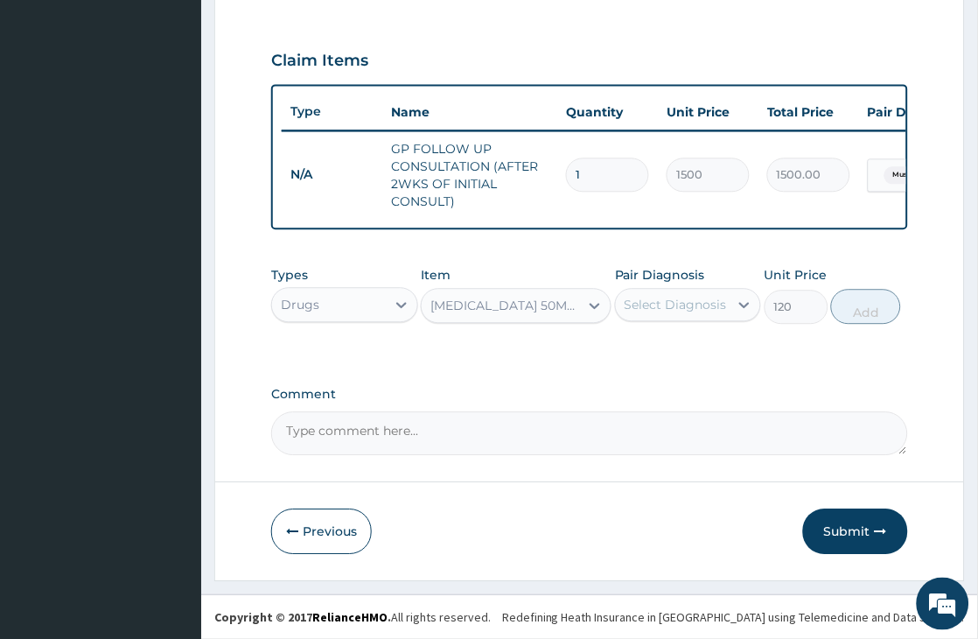
click at [649, 301] on div "Select Diagnosis" at bounding box center [676, 305] width 102 height 18
drag, startPoint x: 641, startPoint y: 347, endPoint x: 669, endPoint y: 345, distance: 27.2
click at [641, 347] on div "Muscle pain" at bounding box center [688, 350] width 146 height 36
checkbox input "true"
click at [872, 310] on button "Add" at bounding box center [866, 306] width 70 height 35
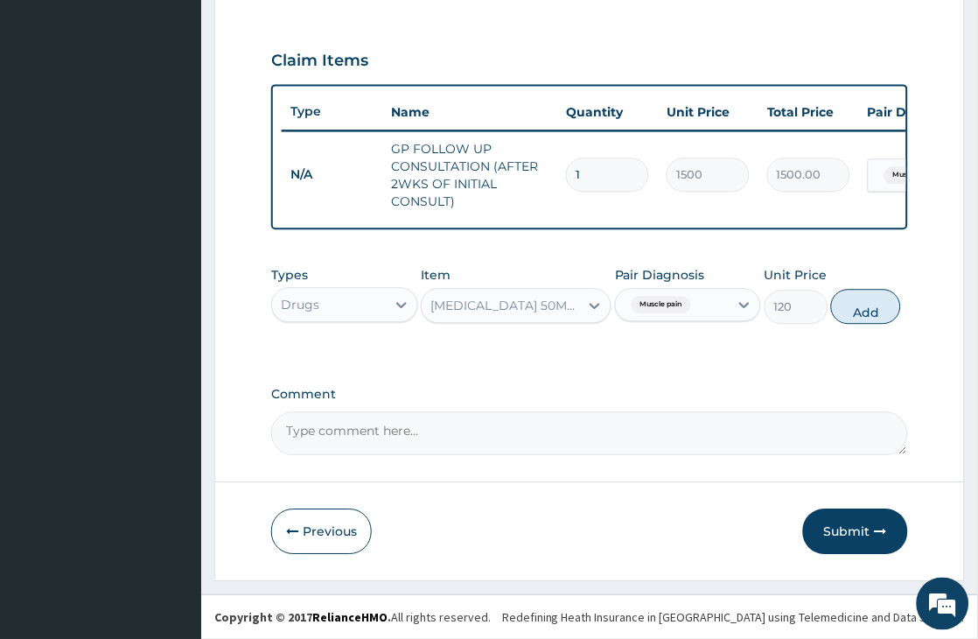
type input "0"
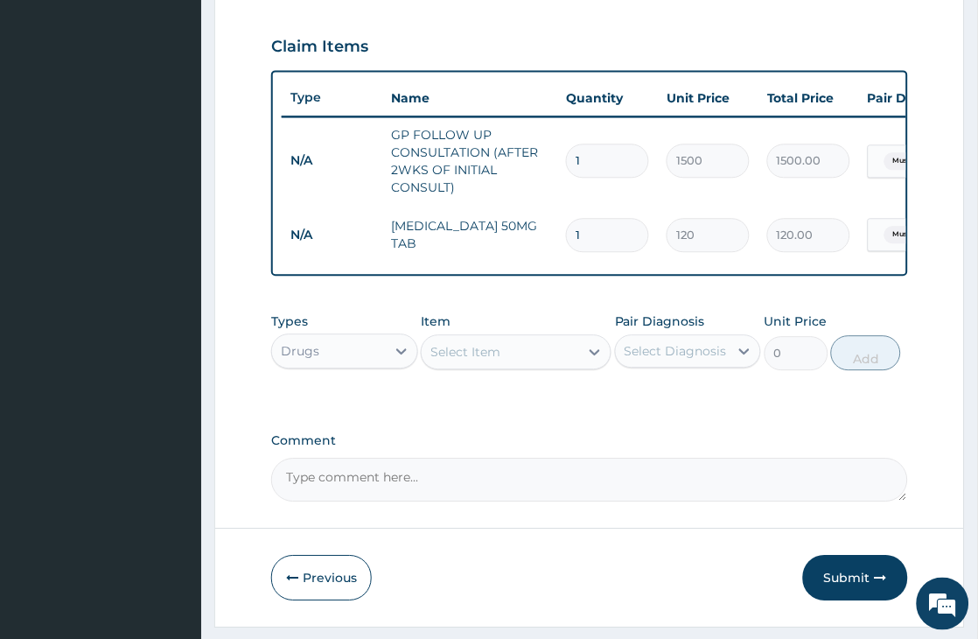
type input "10"
type input "1200.00"
type input "10"
click at [858, 599] on button "Submit" at bounding box center [855, 578] width 105 height 46
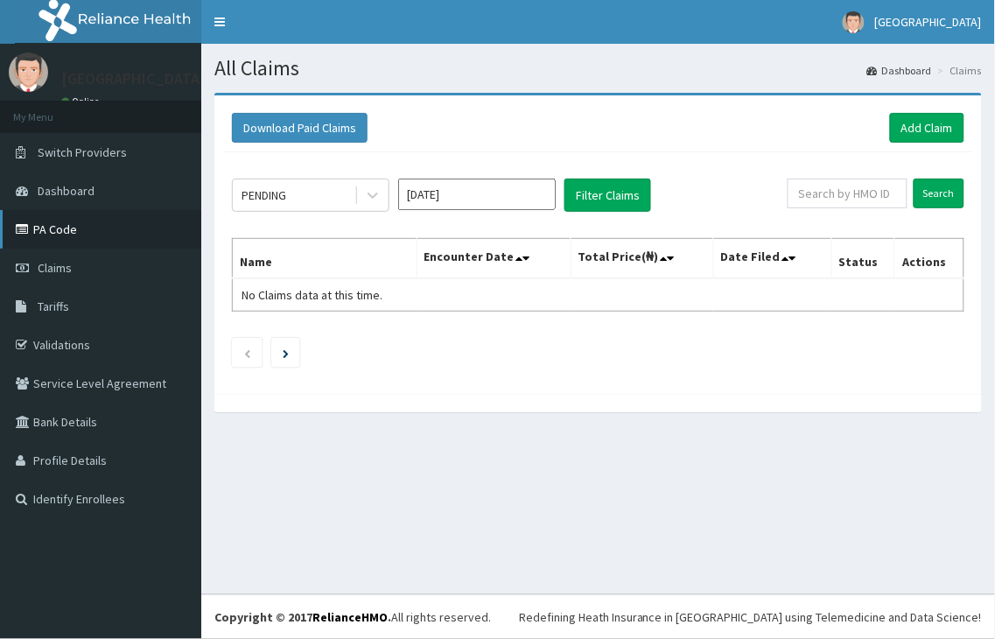
click at [73, 229] on link "PA Code" at bounding box center [100, 229] width 201 height 39
click at [921, 133] on link "Add Claim" at bounding box center [927, 128] width 74 height 30
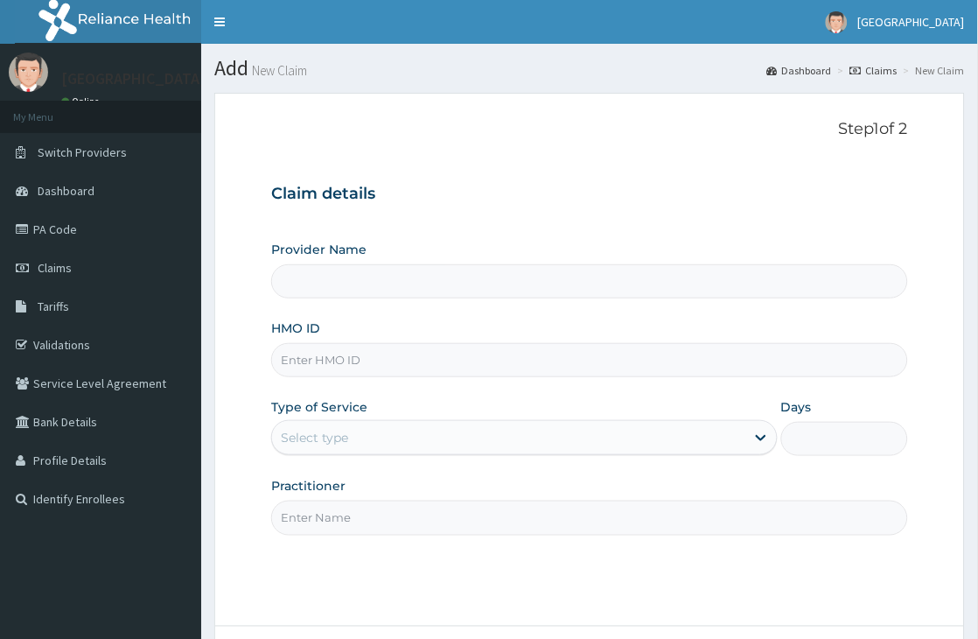
type input "[GEOGRAPHIC_DATA]"
